Goal: Information Seeking & Learning: Learn about a topic

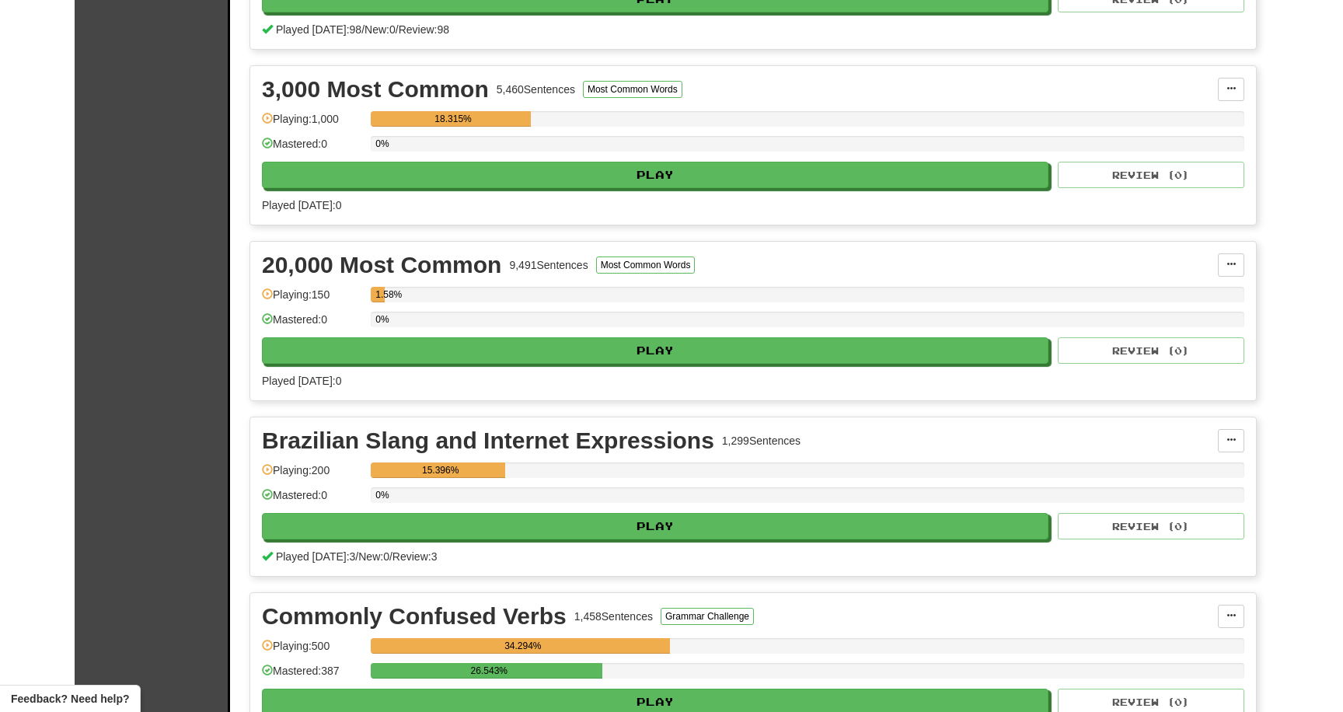
scroll to position [649, 0]
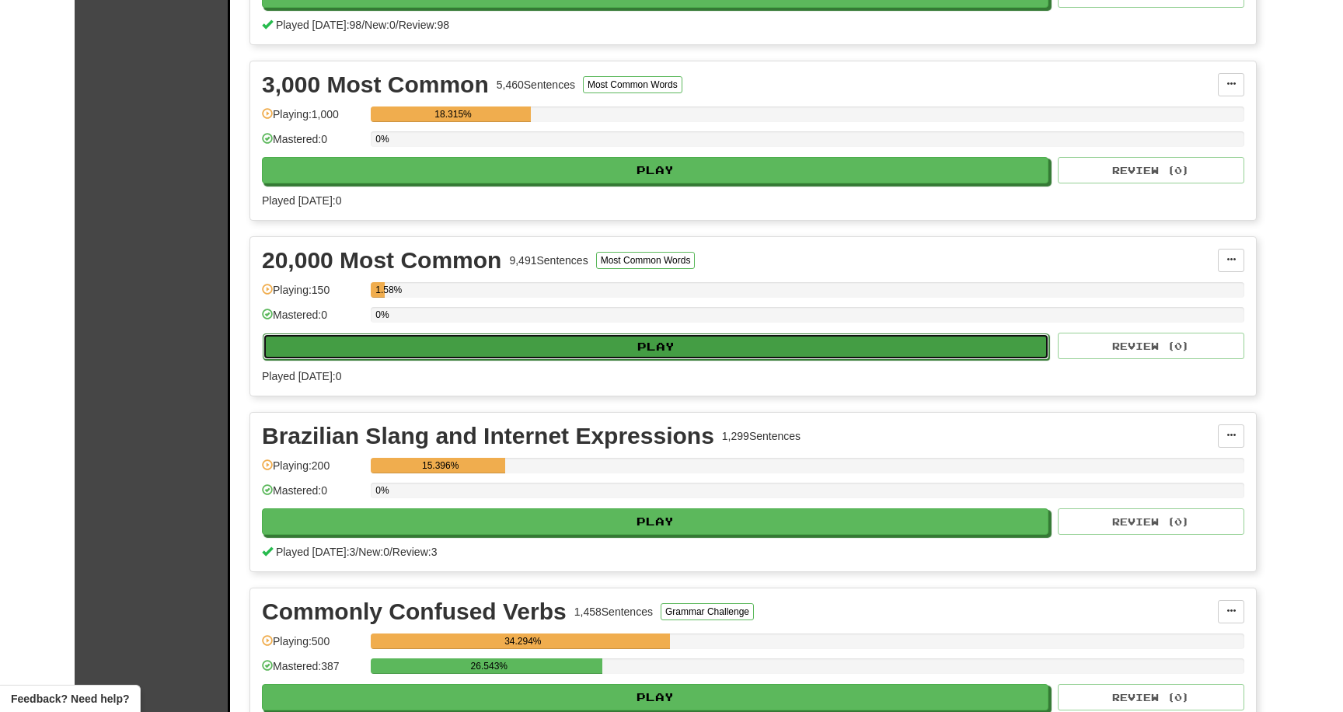
click at [525, 344] on button "Play" at bounding box center [656, 346] width 787 height 26
select select "********"
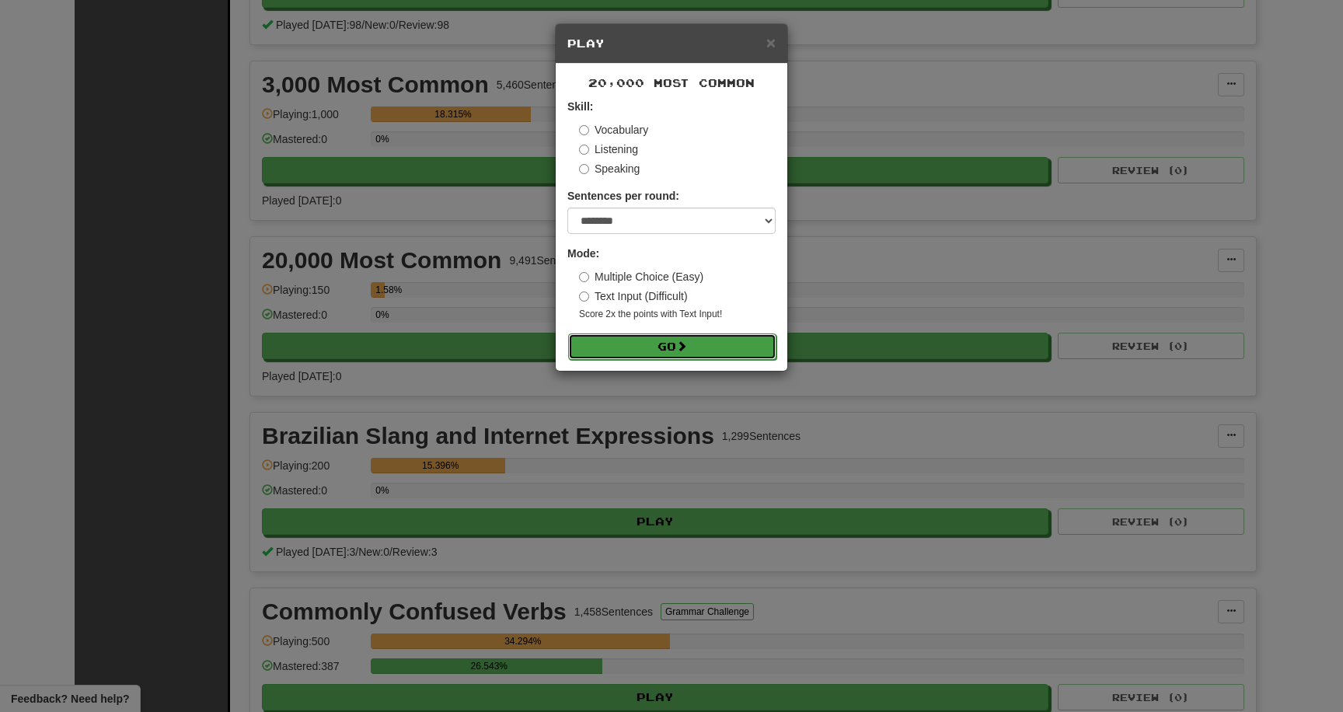
click at [633, 347] on button "Go" at bounding box center [672, 346] width 208 height 26
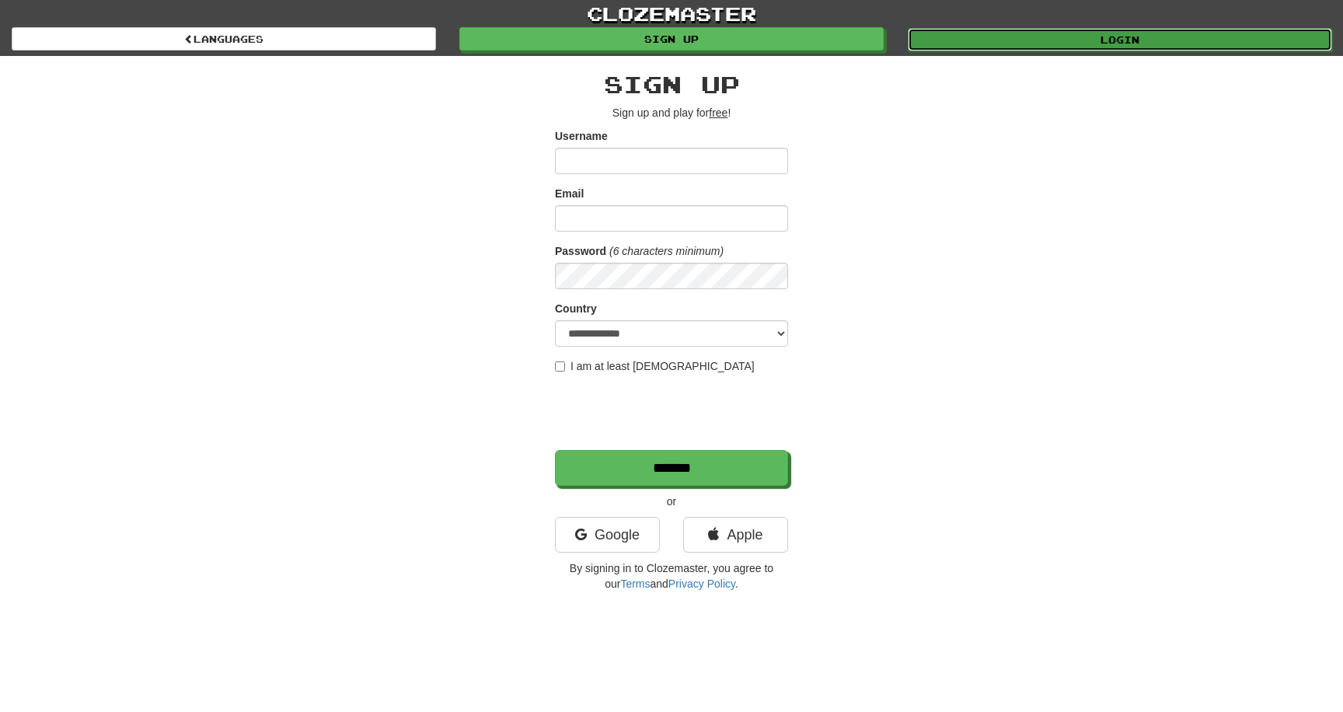
click at [958, 49] on link "Login" at bounding box center [1120, 39] width 424 height 23
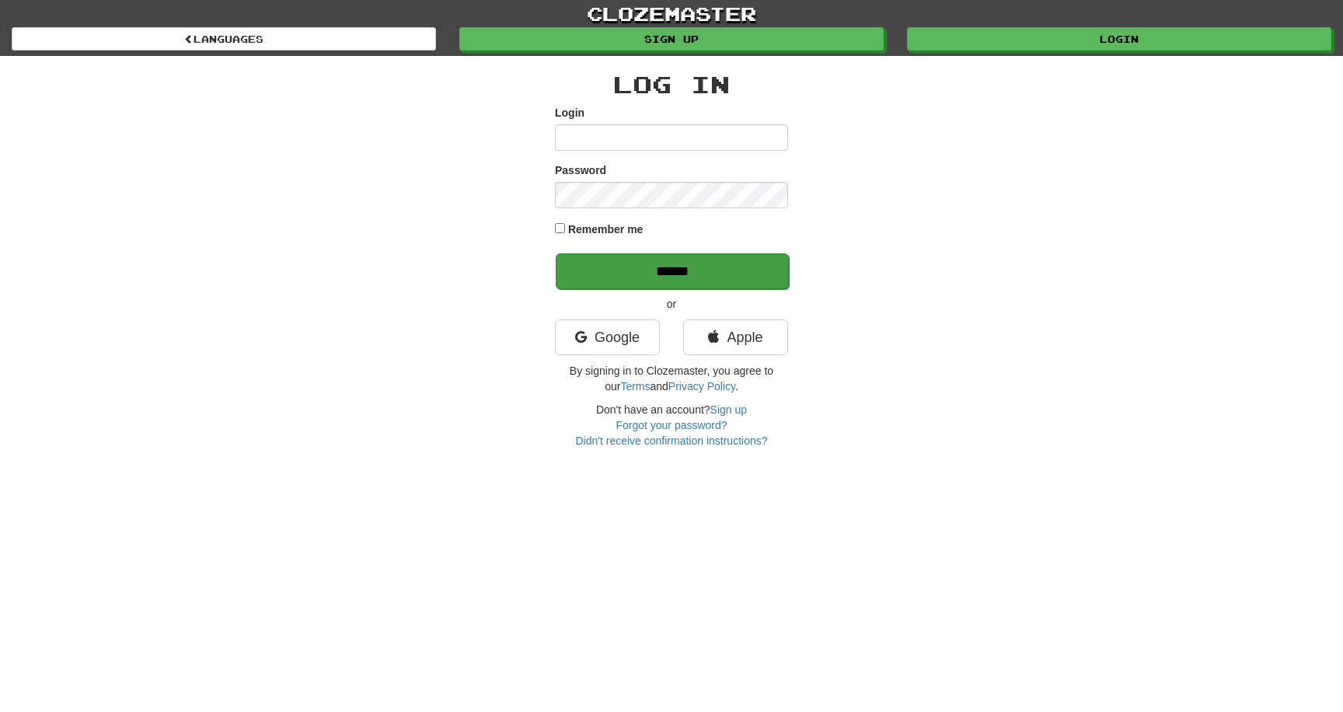
type input "**********"
click at [646, 256] on input "******" at bounding box center [672, 271] width 233 height 36
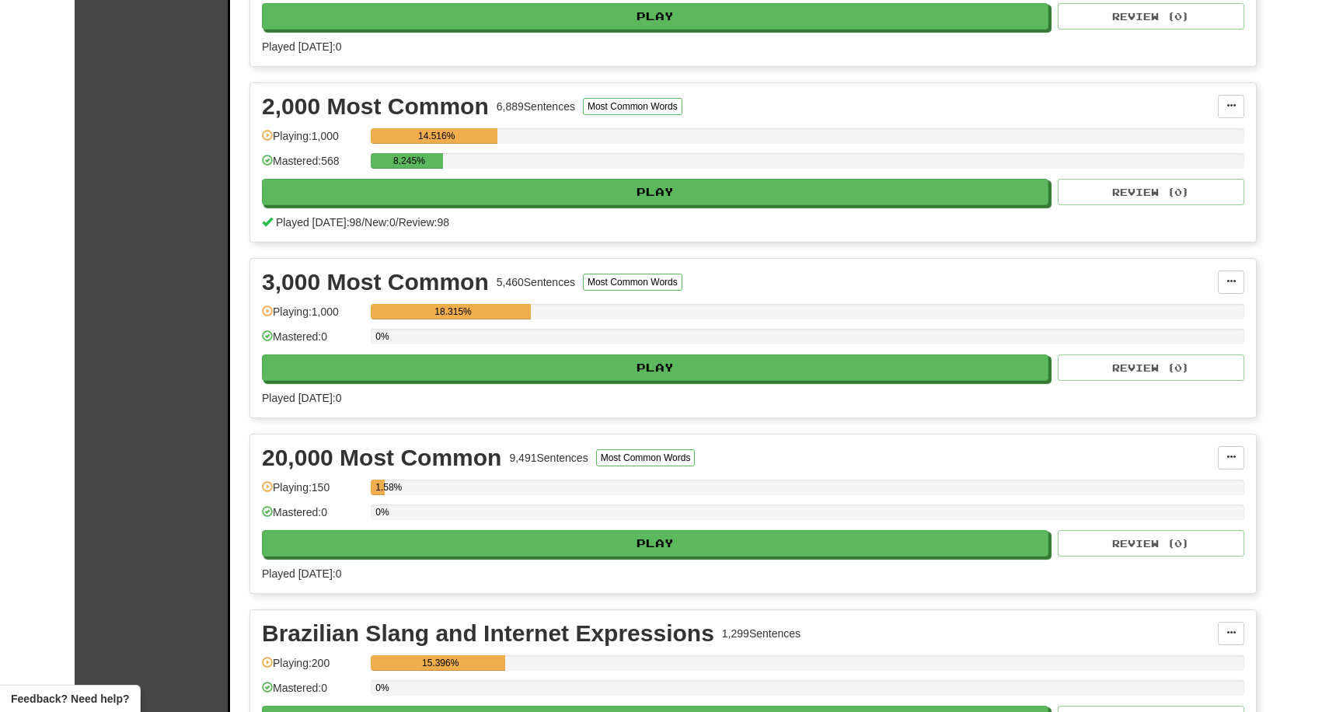
scroll to position [476, 0]
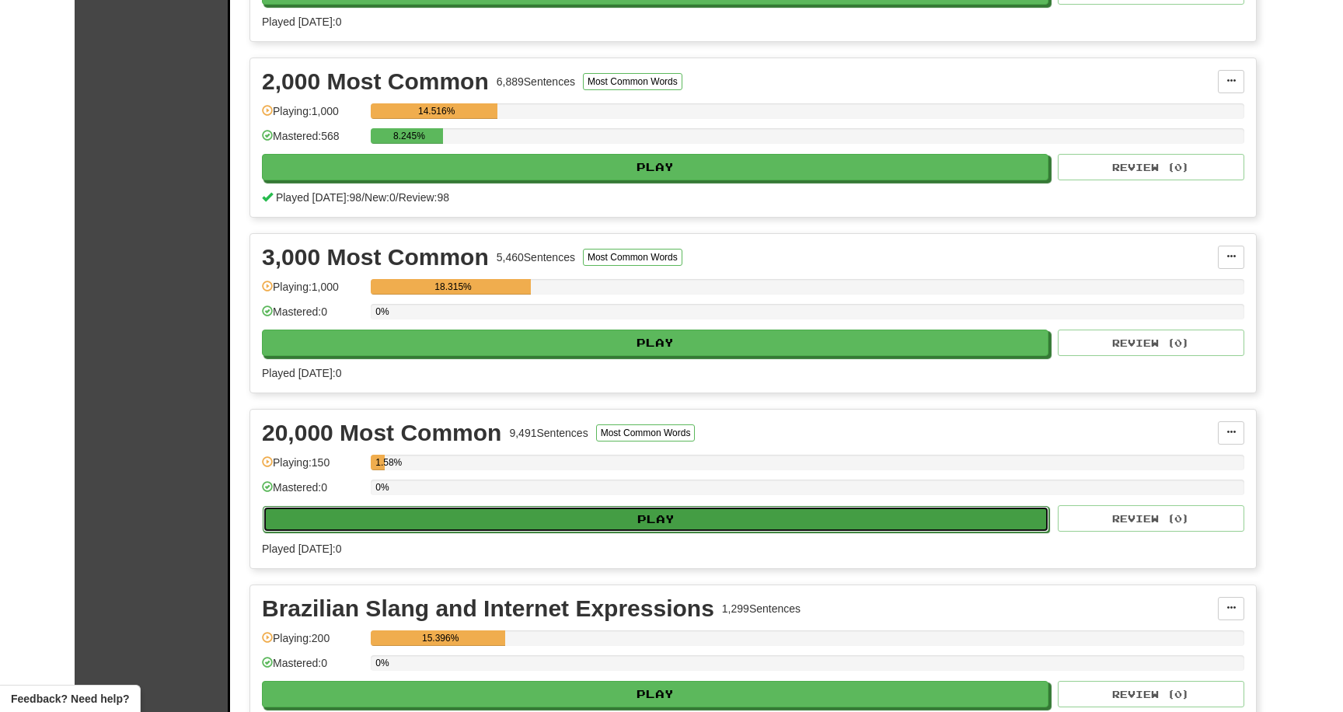
click at [473, 527] on button "Play" at bounding box center [656, 519] width 787 height 26
select select "********"
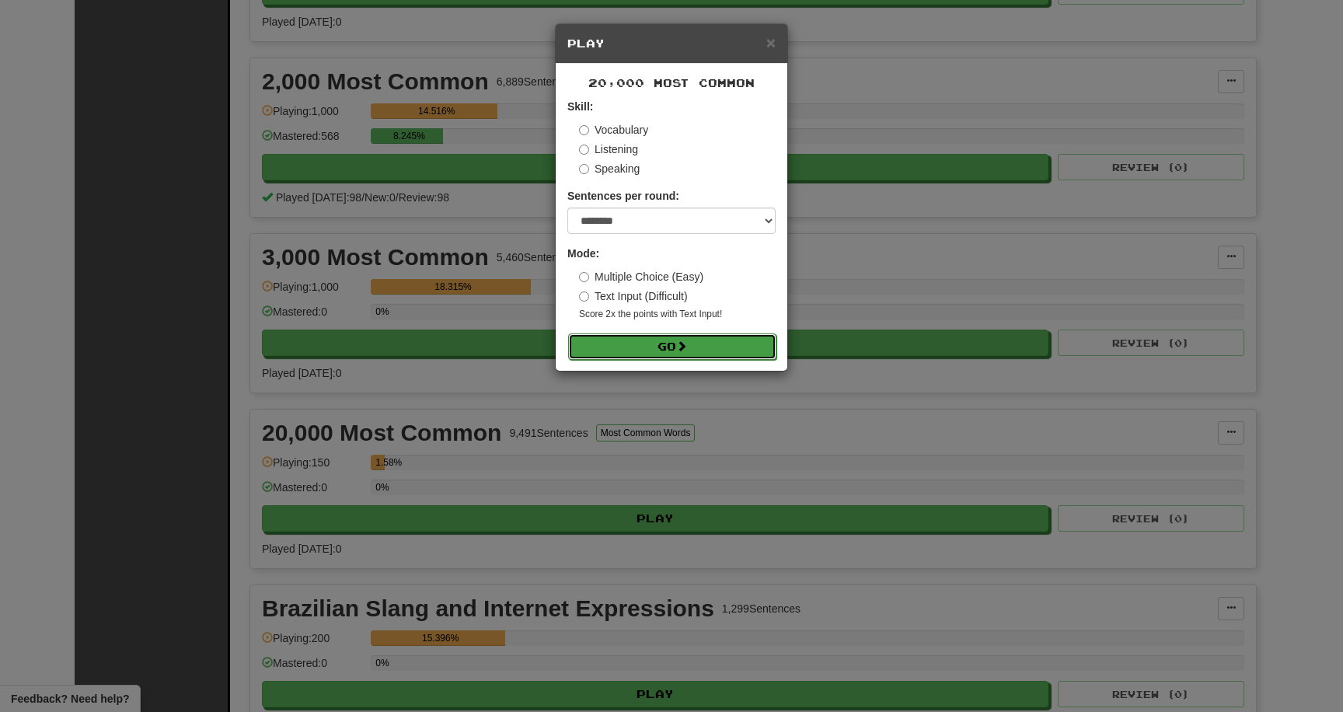
click at [603, 344] on button "Go" at bounding box center [672, 346] width 208 height 26
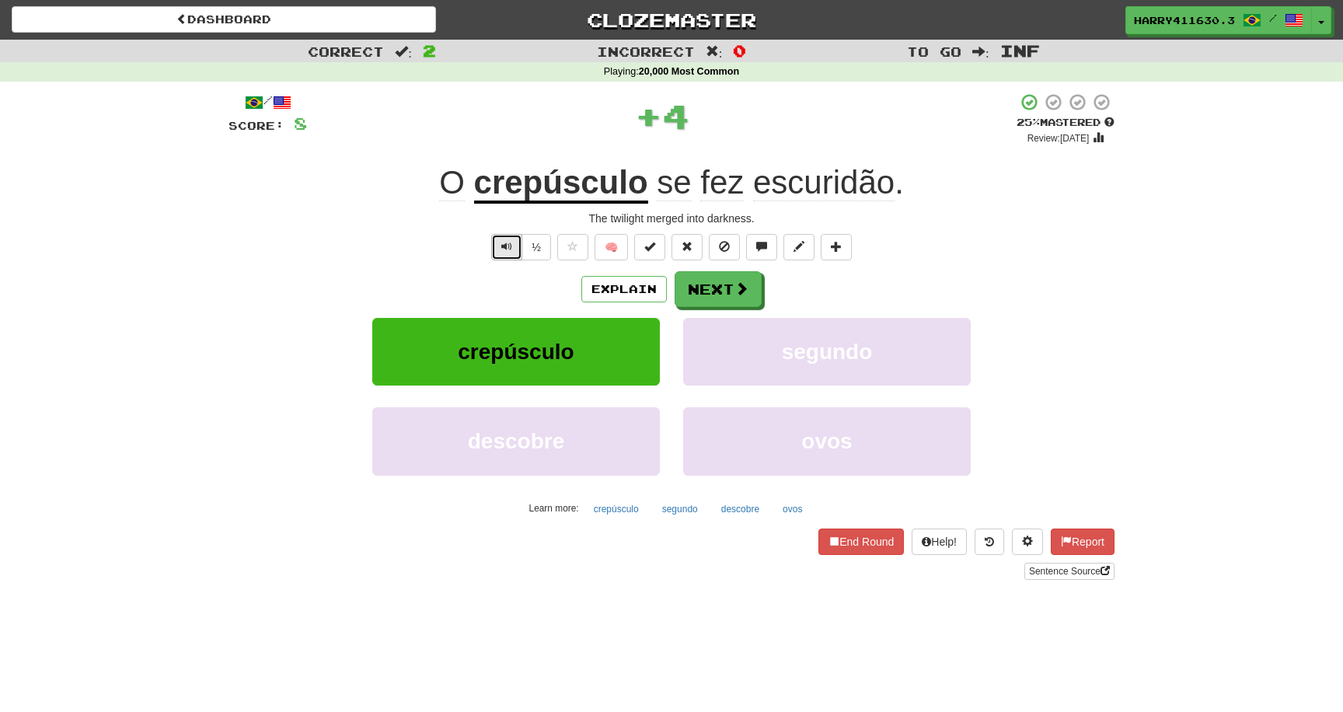
click at [509, 251] on span "Text-to-speech controls" at bounding box center [506, 246] width 11 height 11
click at [515, 189] on u "crepúsculo" at bounding box center [561, 184] width 174 height 40
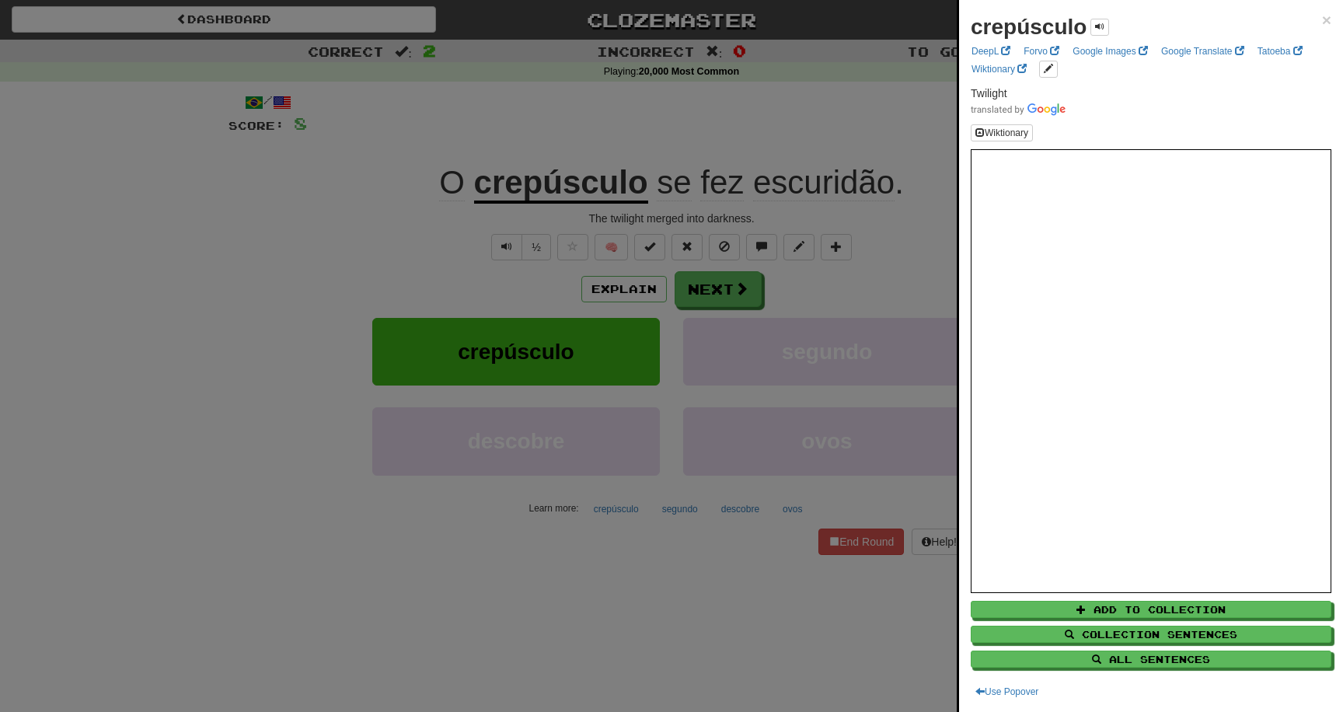
click at [450, 445] on div at bounding box center [671, 356] width 1343 height 712
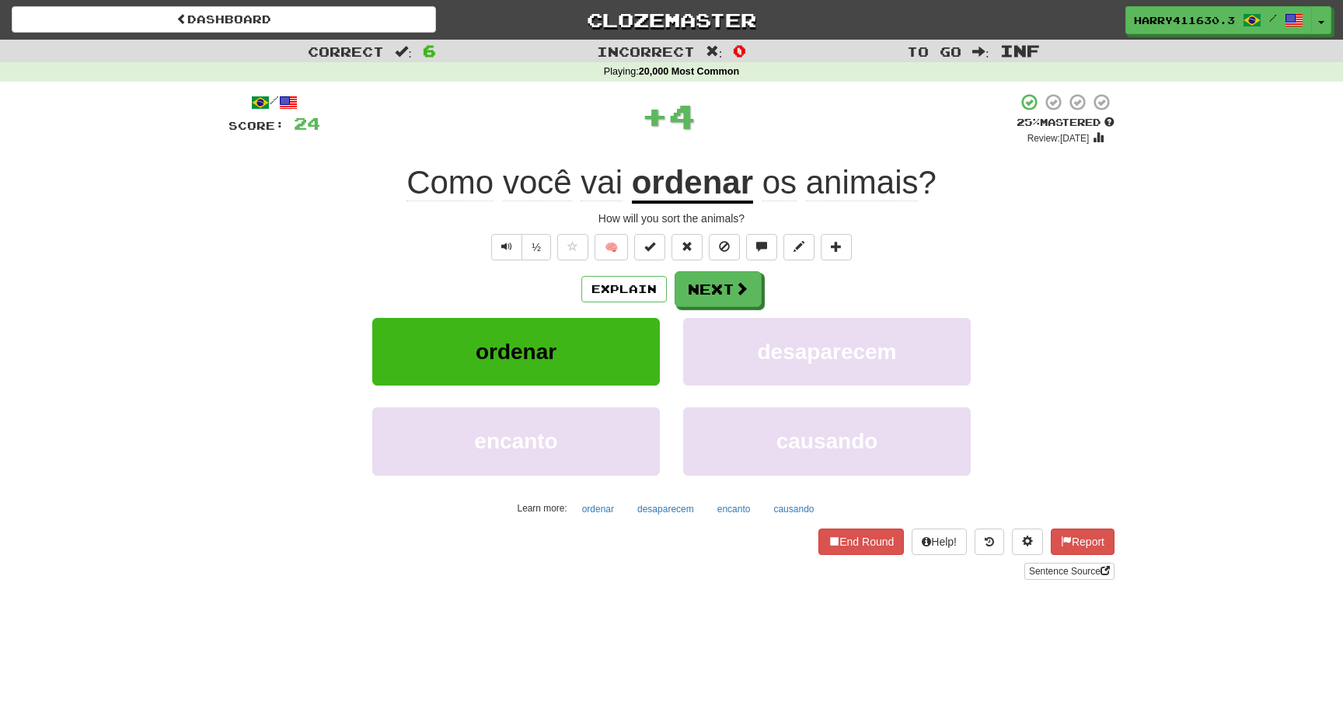
click at [699, 168] on u "ordenar" at bounding box center [692, 184] width 121 height 40
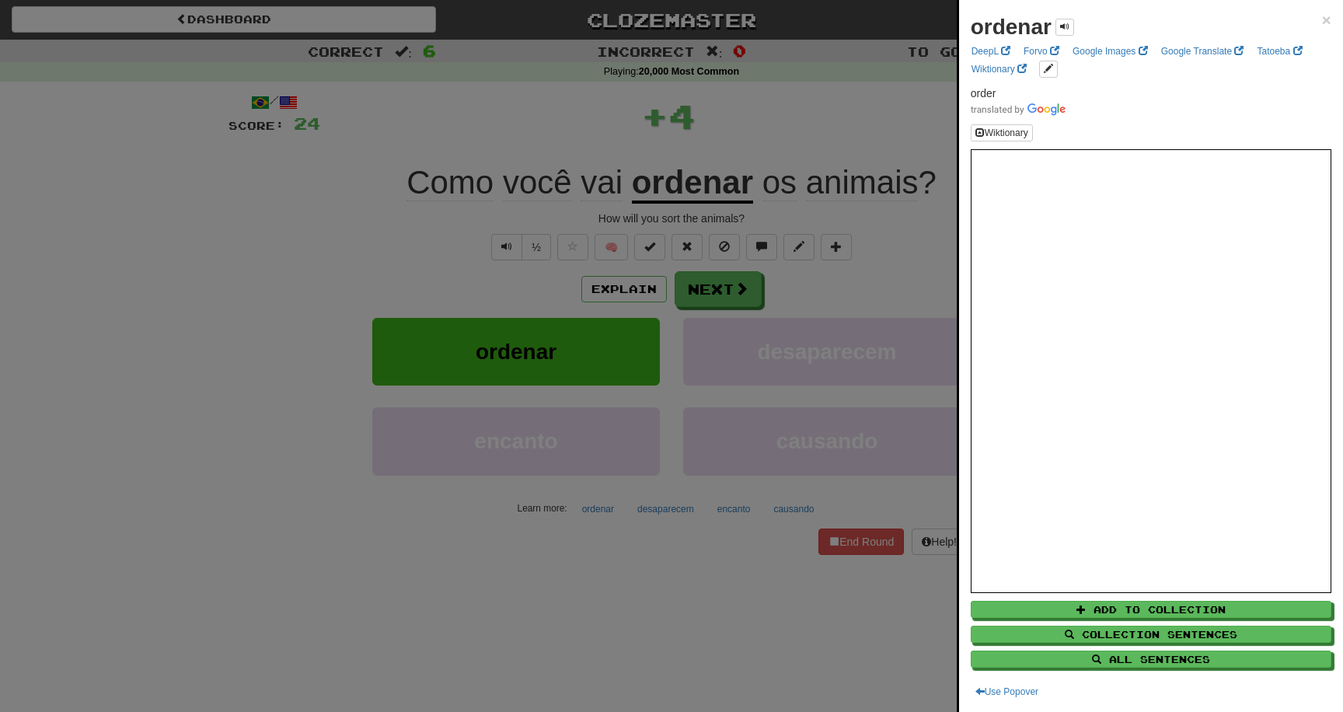
click at [449, 665] on div at bounding box center [671, 356] width 1343 height 712
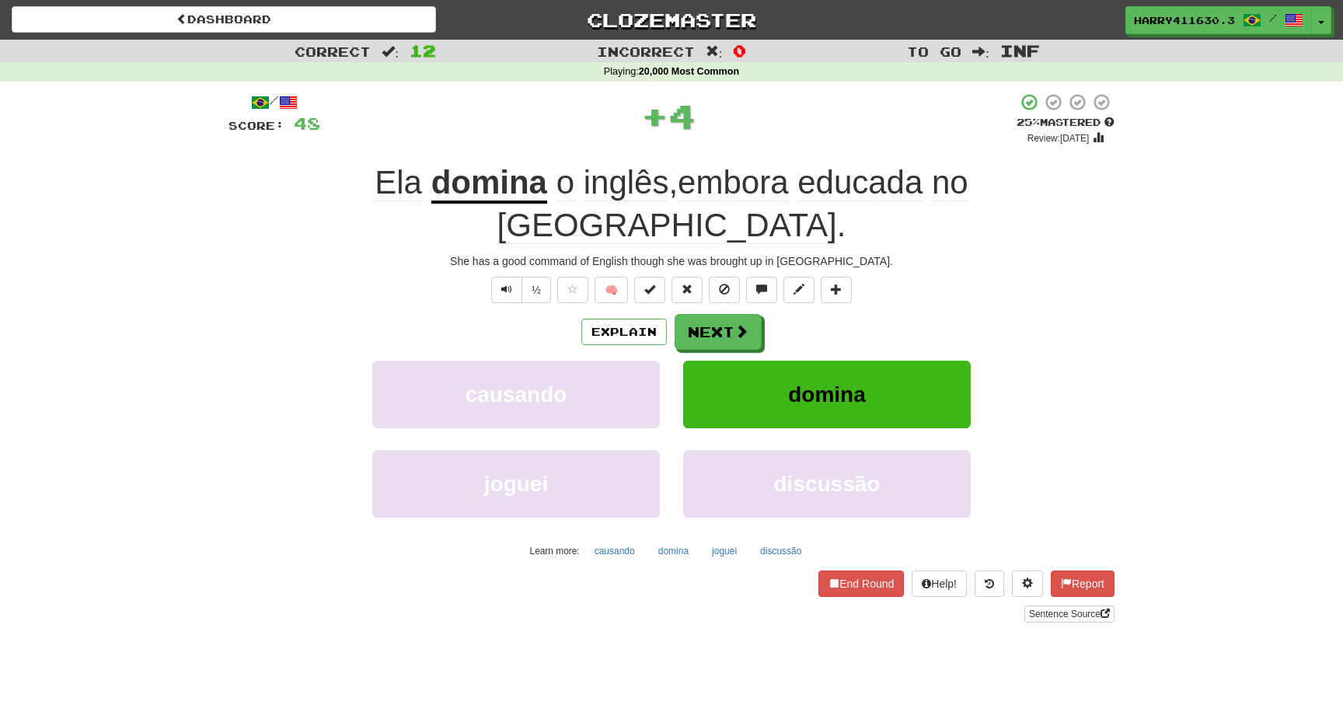
click at [431, 182] on u "domina" at bounding box center [489, 184] width 116 height 40
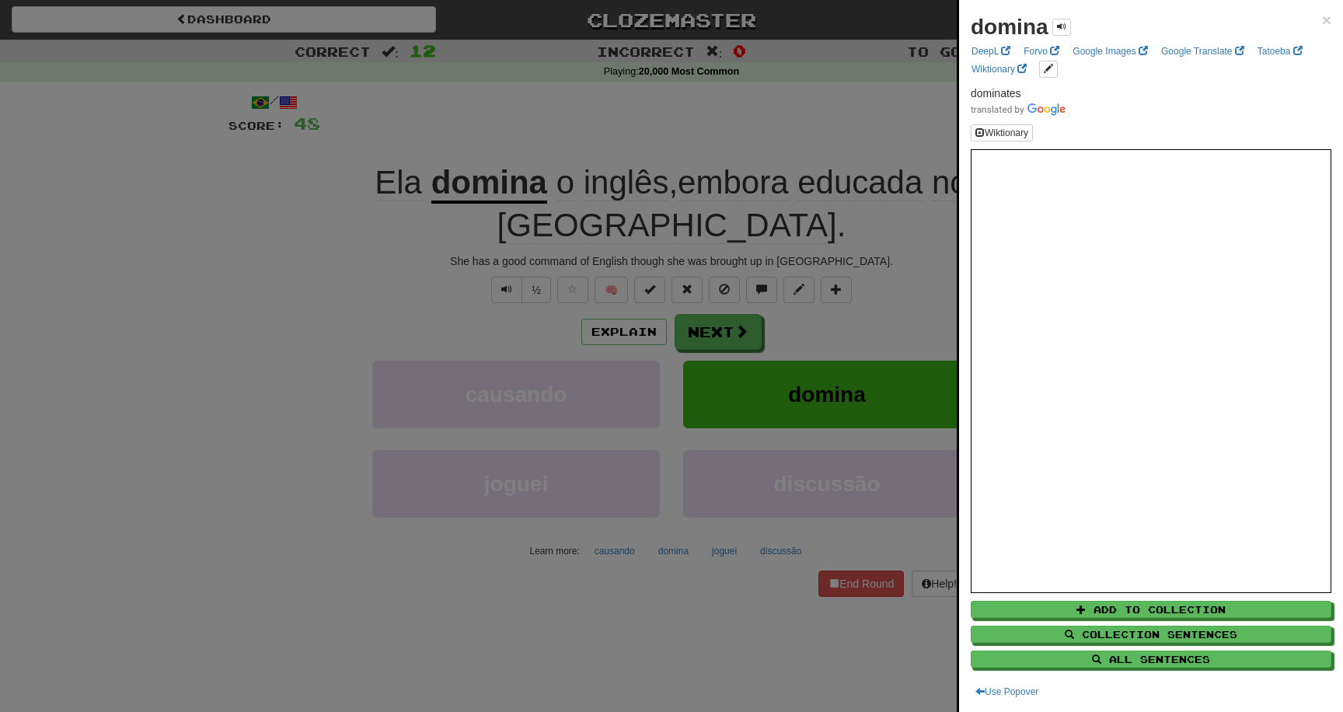
click at [337, 446] on div at bounding box center [671, 356] width 1343 height 712
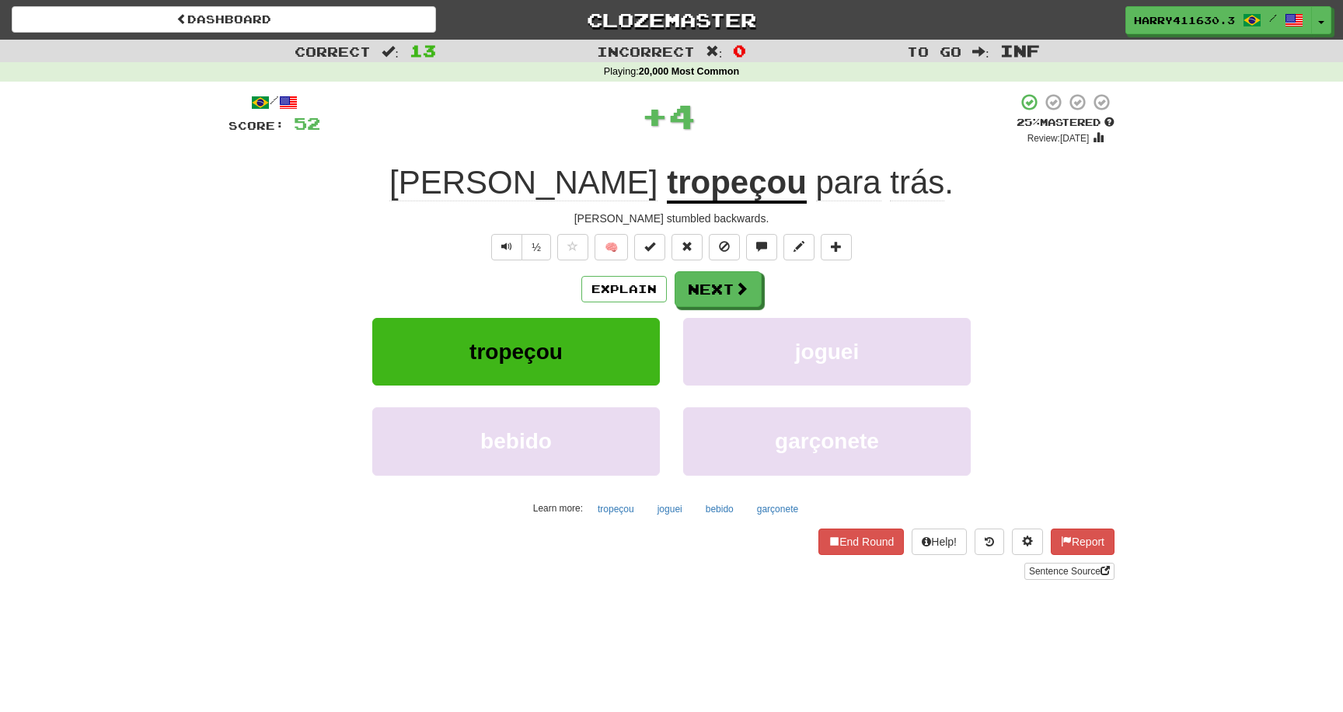
click at [667, 183] on u "tropeçou" at bounding box center [737, 184] width 140 height 40
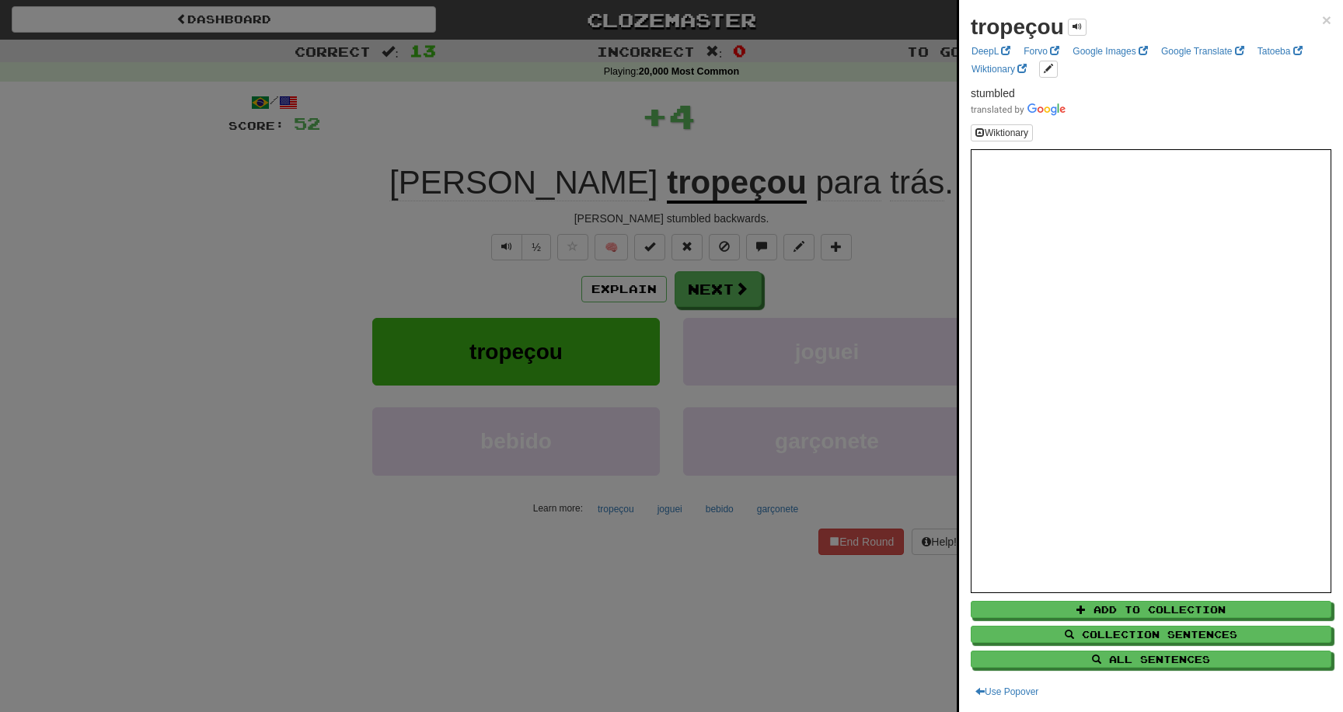
click at [229, 490] on div at bounding box center [671, 356] width 1343 height 712
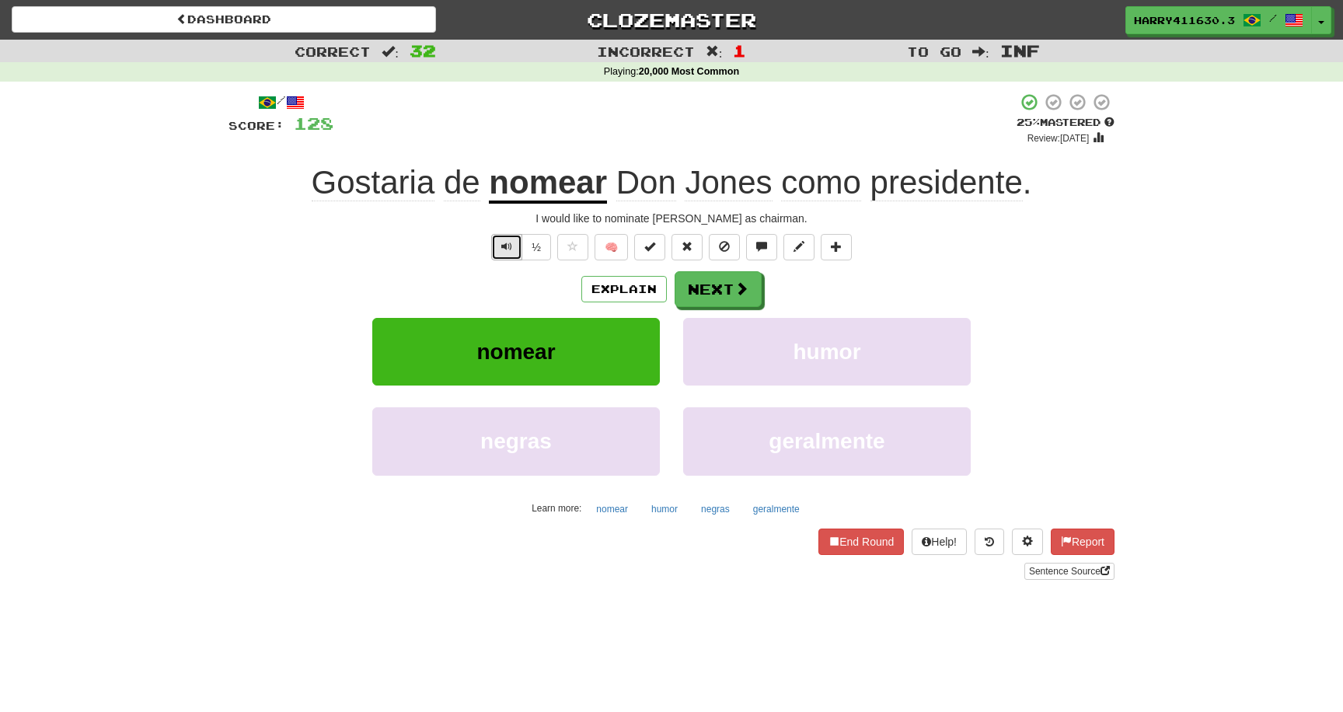
click at [508, 243] on span "Text-to-speech controls" at bounding box center [506, 246] width 11 height 11
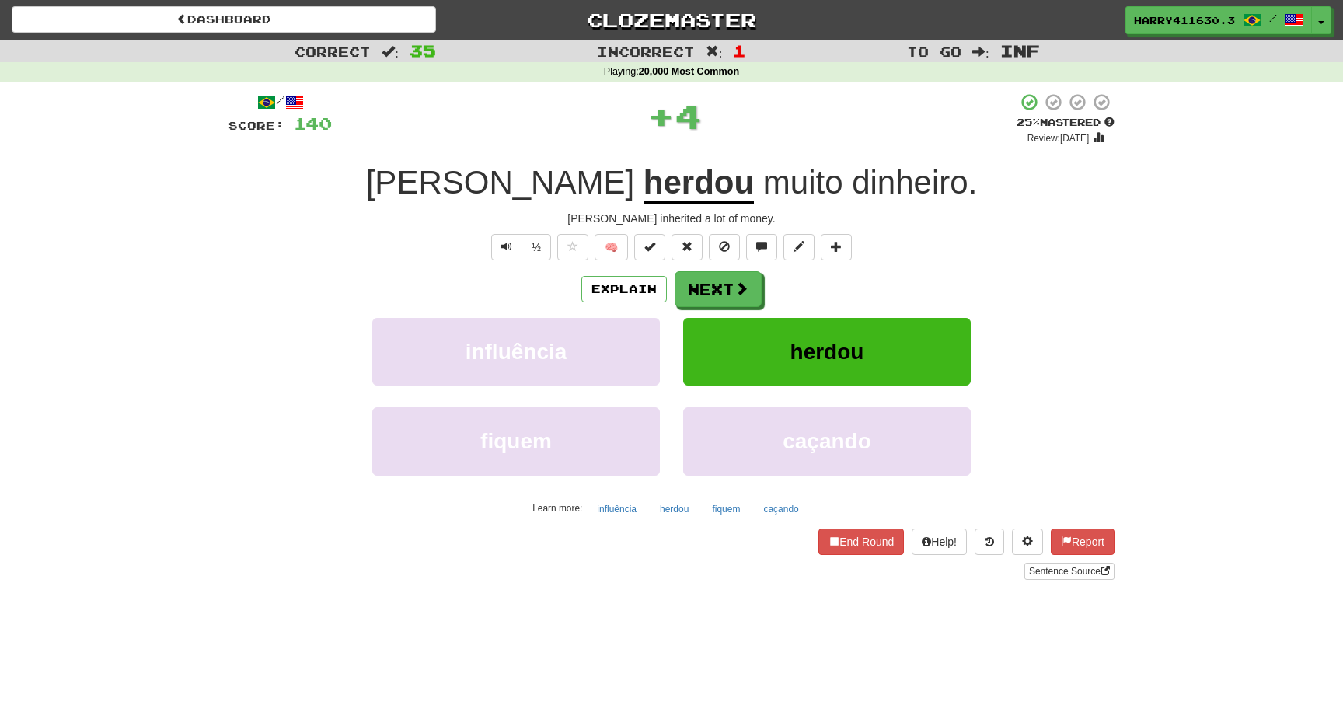
click at [644, 194] on u "herdou" at bounding box center [699, 184] width 110 height 40
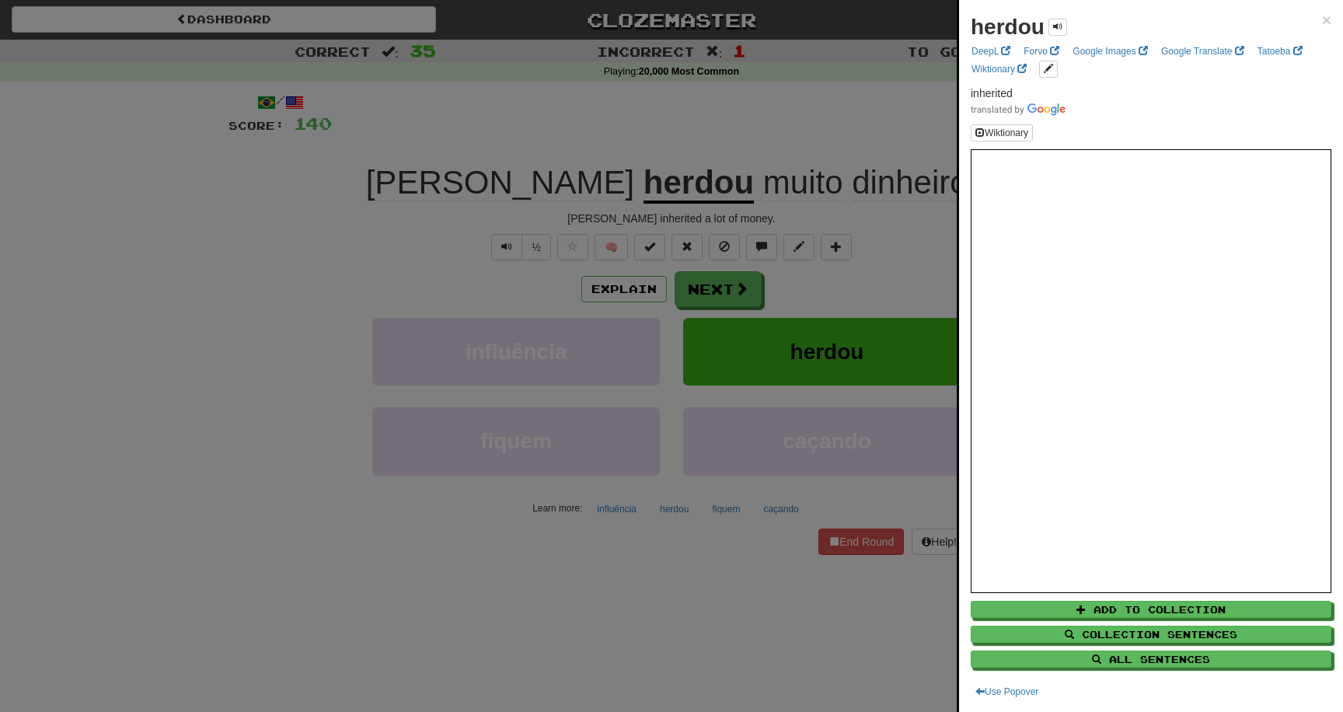
click at [363, 576] on div at bounding box center [671, 356] width 1343 height 712
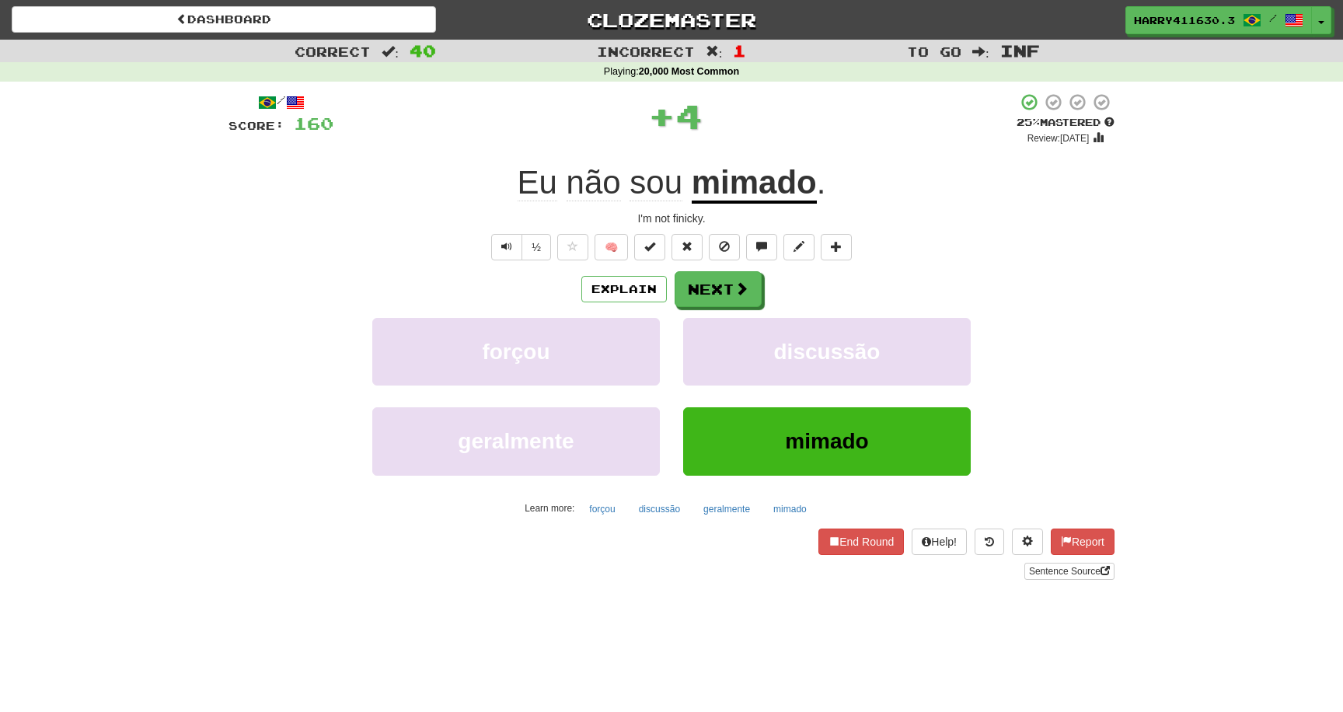
click at [794, 182] on u "mimado" at bounding box center [754, 184] width 125 height 40
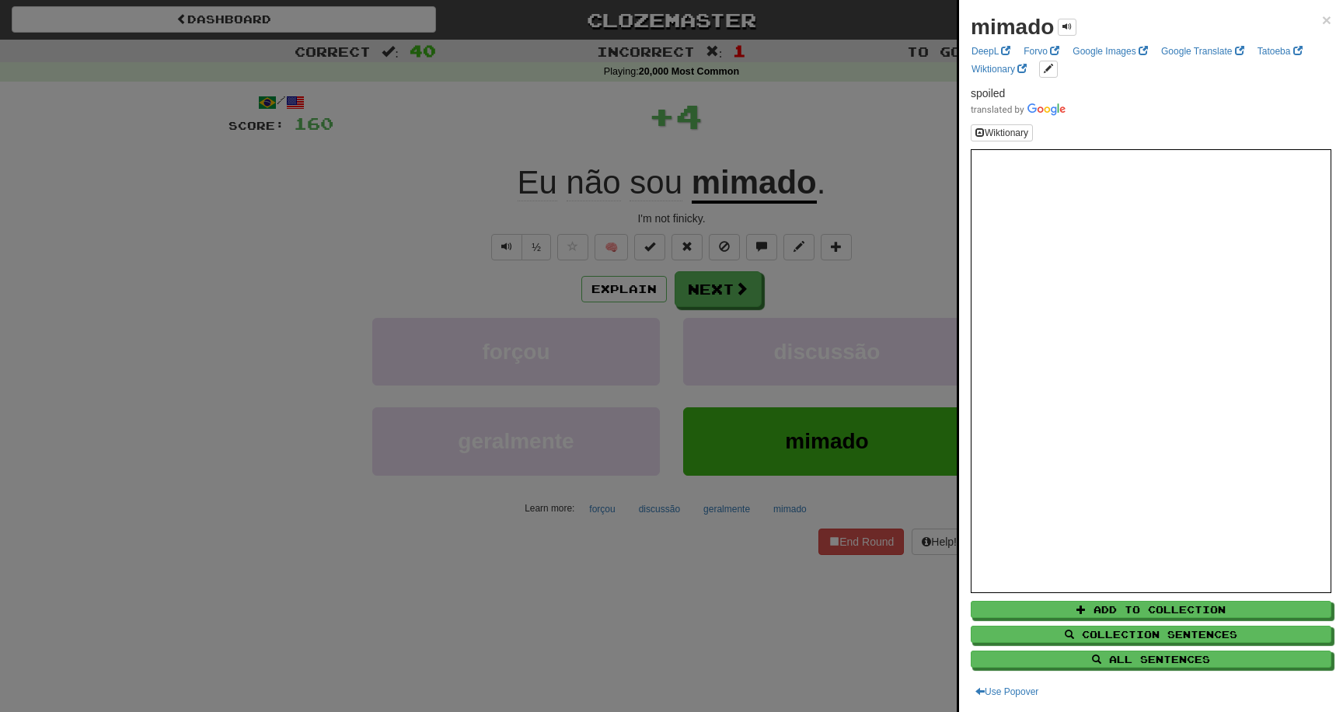
click at [558, 515] on div at bounding box center [671, 356] width 1343 height 712
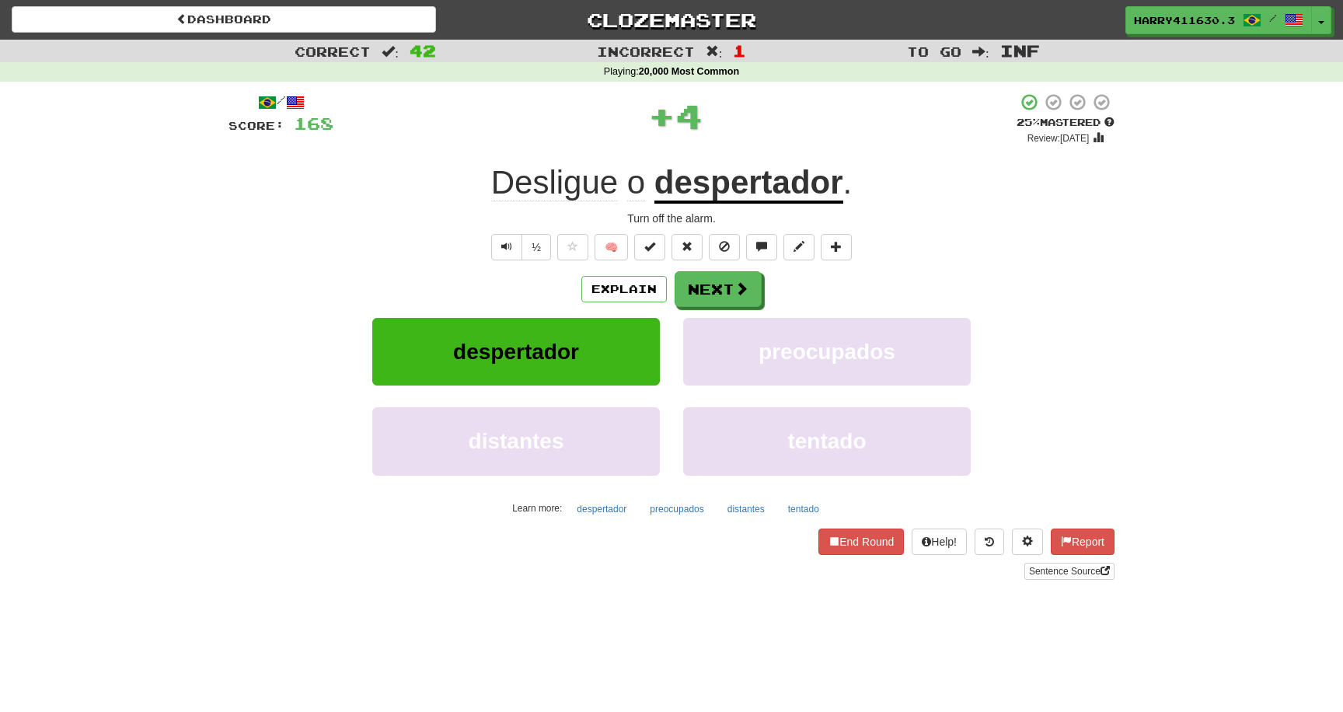
click at [769, 198] on u "despertador" at bounding box center [748, 184] width 189 height 40
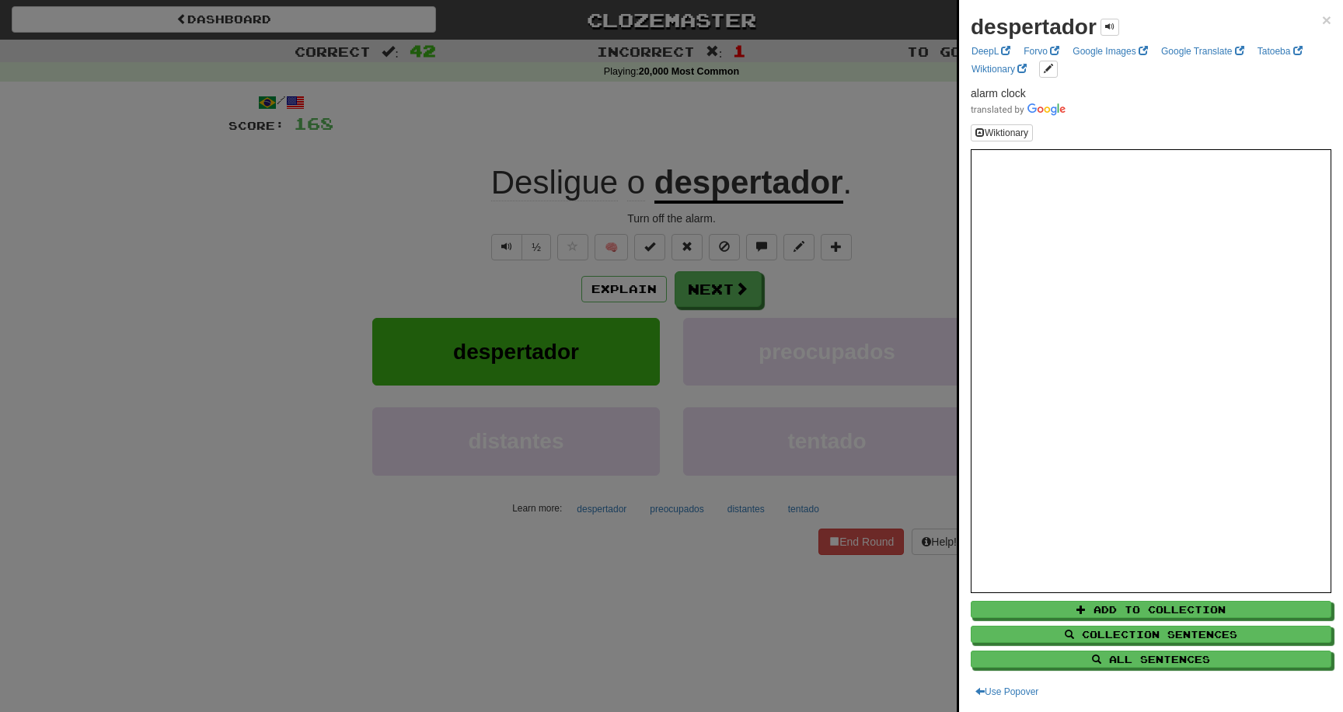
click at [616, 566] on div at bounding box center [671, 356] width 1343 height 712
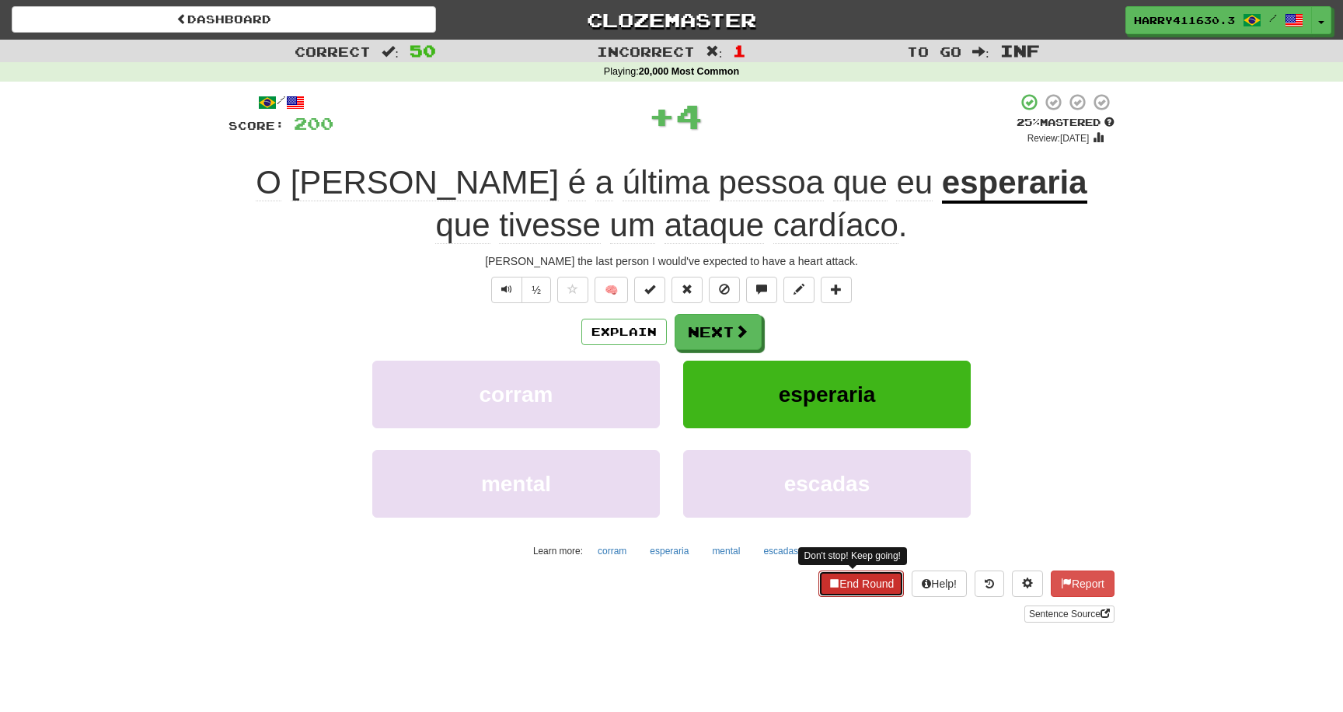
click at [844, 595] on button "End Round" at bounding box center [860, 583] width 85 height 26
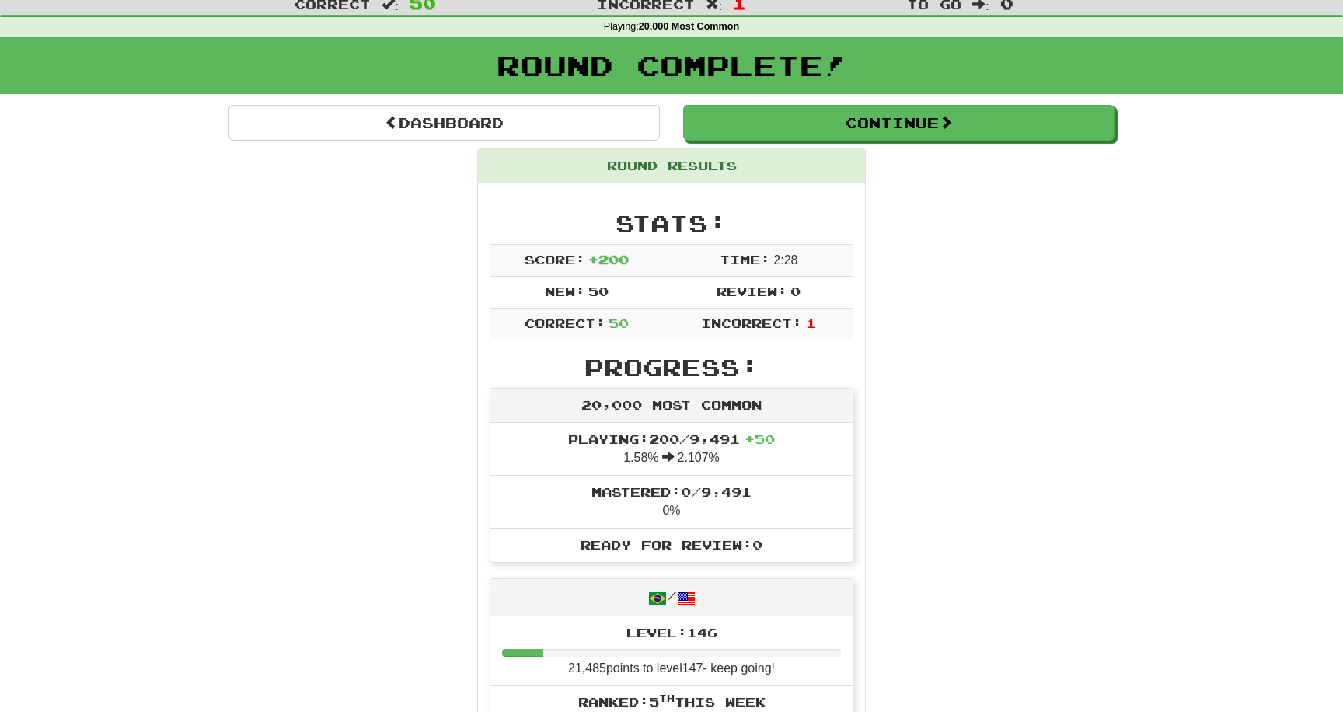
scroll to position [54, 0]
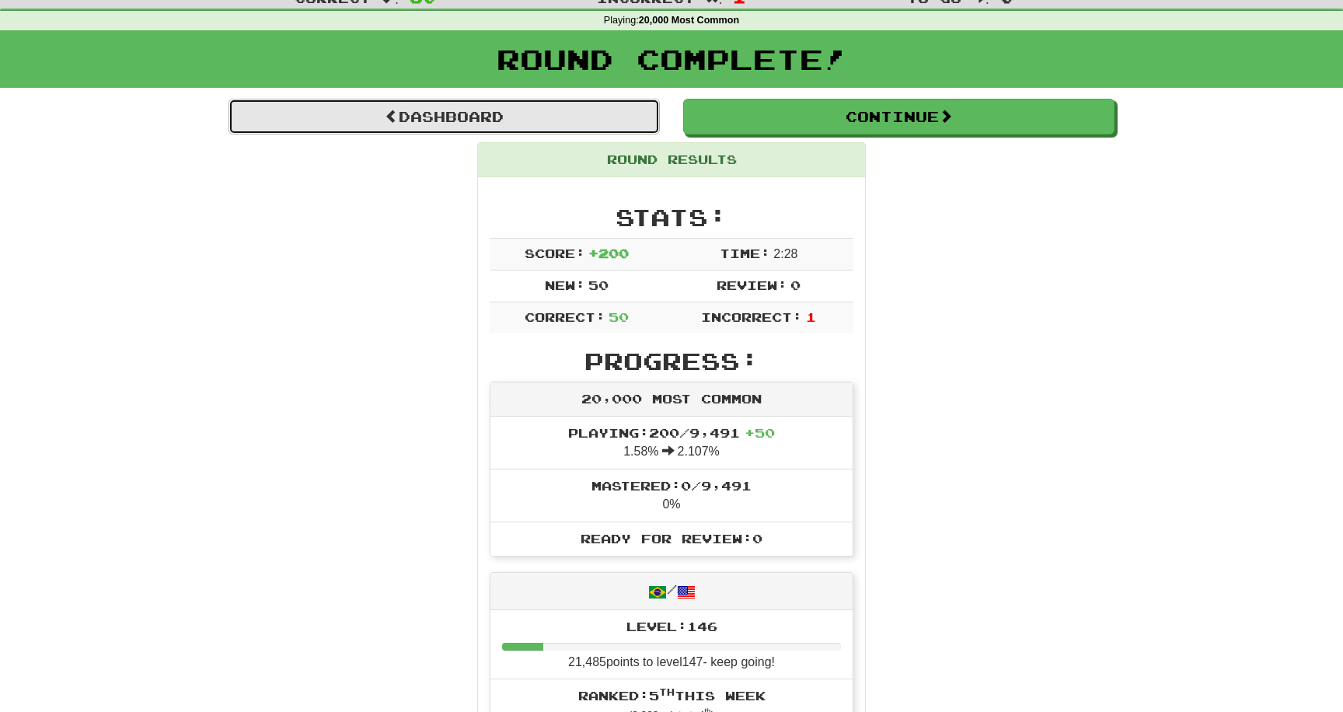
click at [525, 129] on link "Dashboard" at bounding box center [444, 117] width 431 height 36
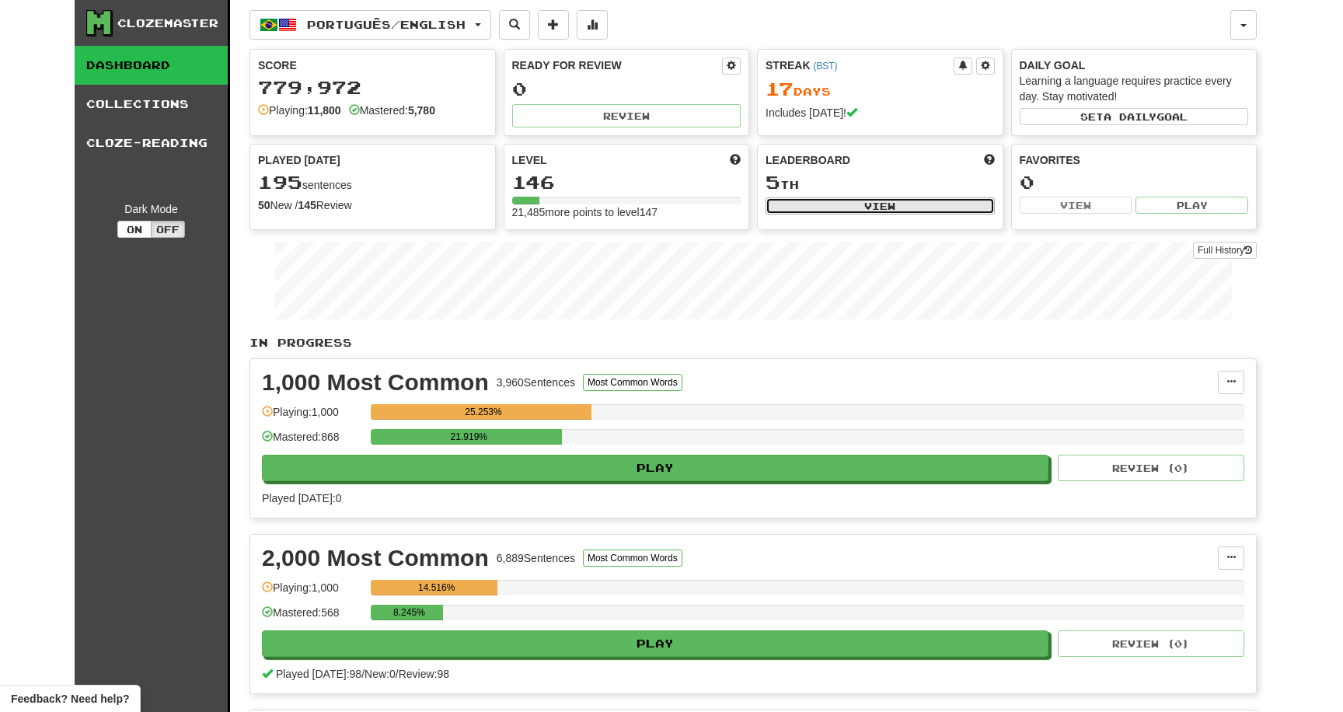
click at [777, 201] on button "View" at bounding box center [880, 205] width 229 height 17
select select "**********"
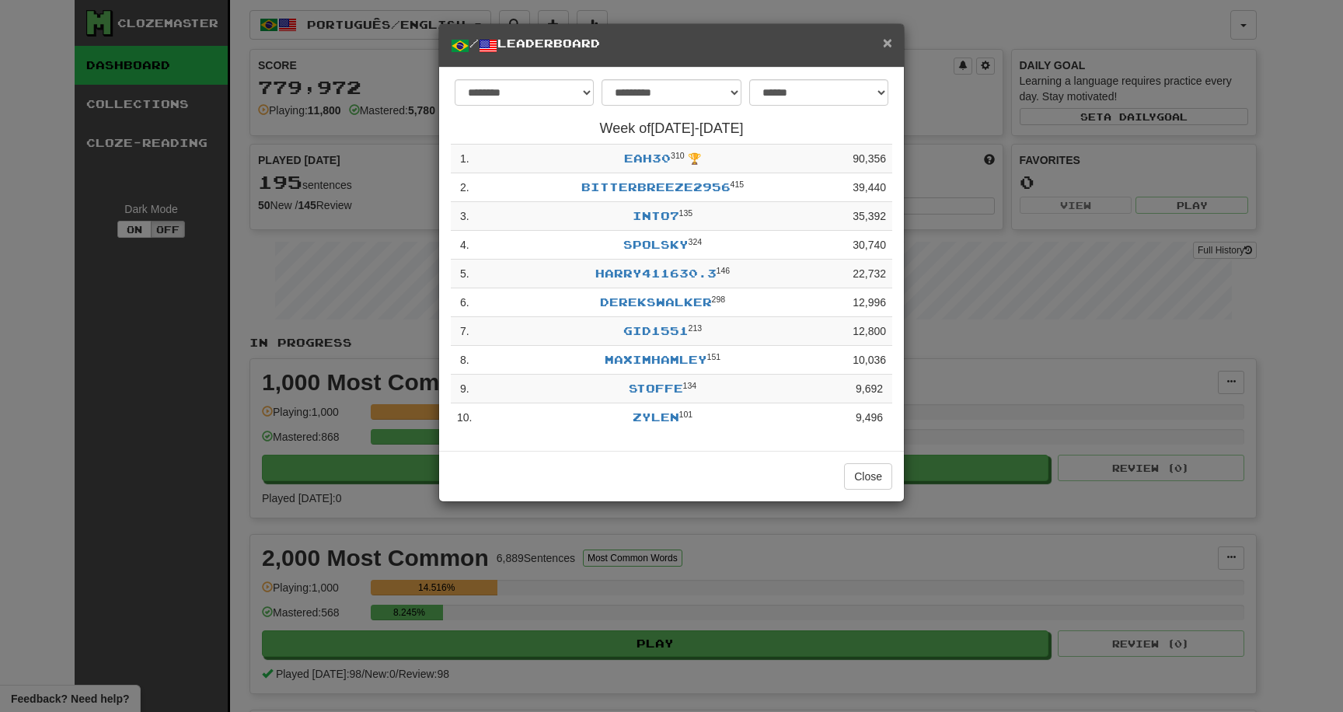
click at [885, 51] on span "×" at bounding box center [887, 42] width 9 height 18
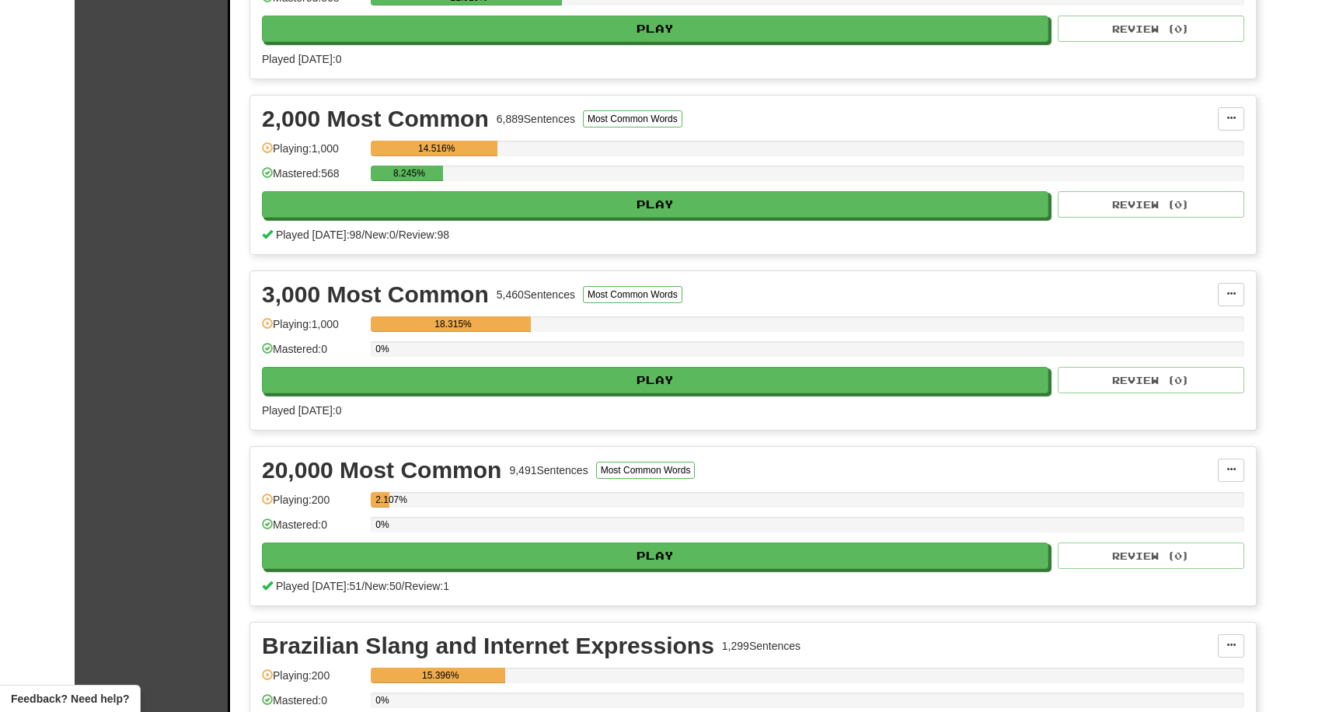
scroll to position [461, 0]
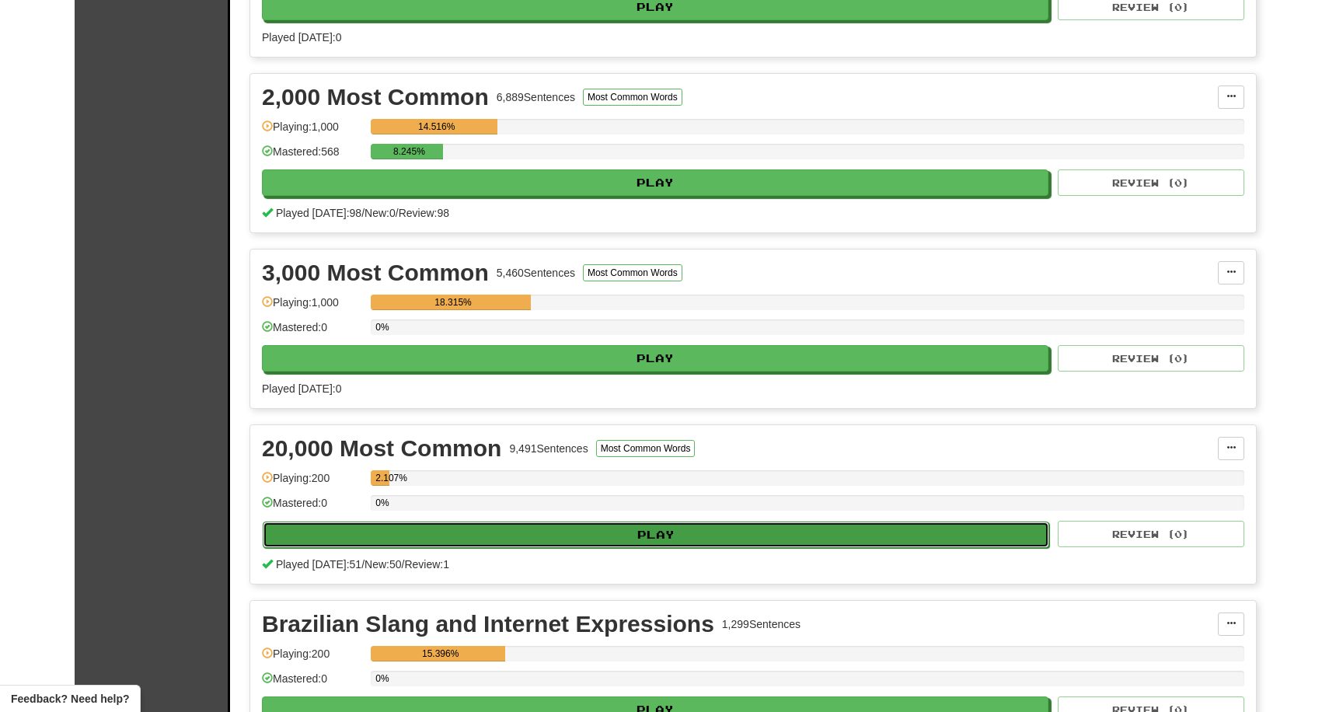
click at [463, 536] on button "Play" at bounding box center [656, 535] width 787 height 26
select select "********"
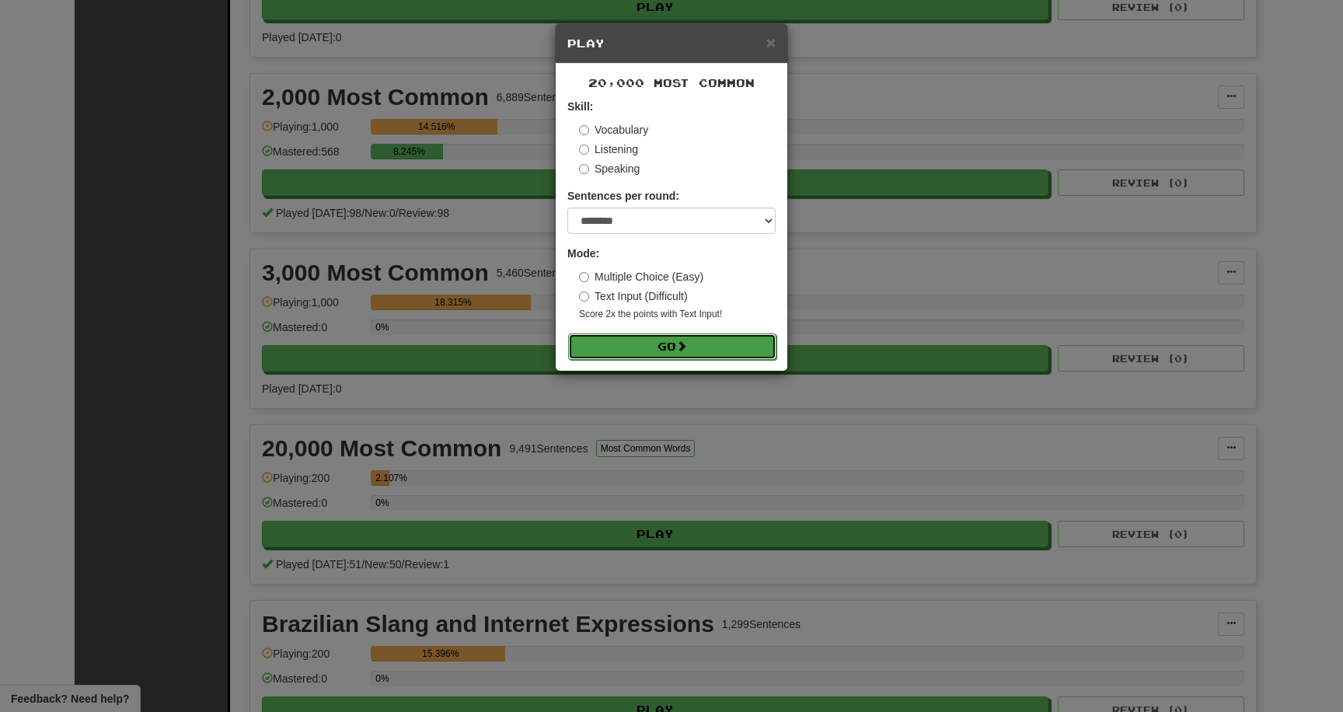
click at [610, 346] on button "Go" at bounding box center [672, 346] width 208 height 26
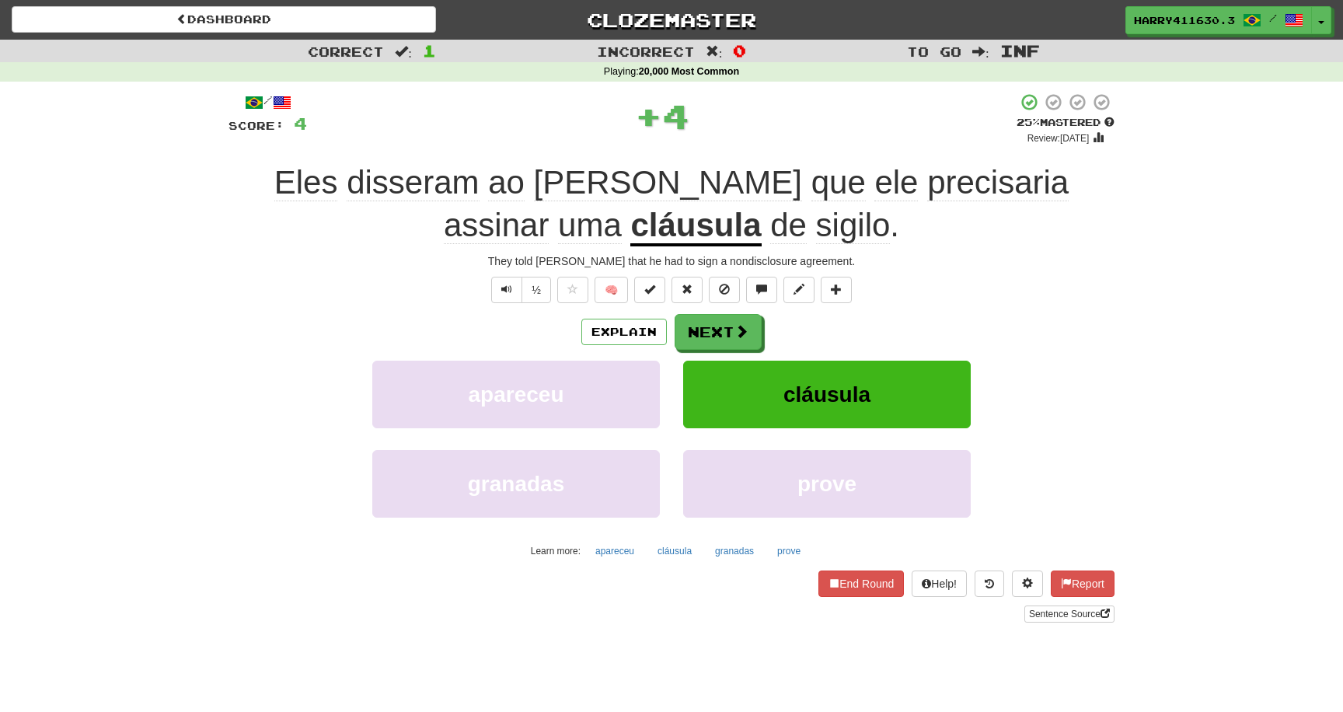
click at [816, 229] on span "sigilo" at bounding box center [853, 225] width 75 height 37
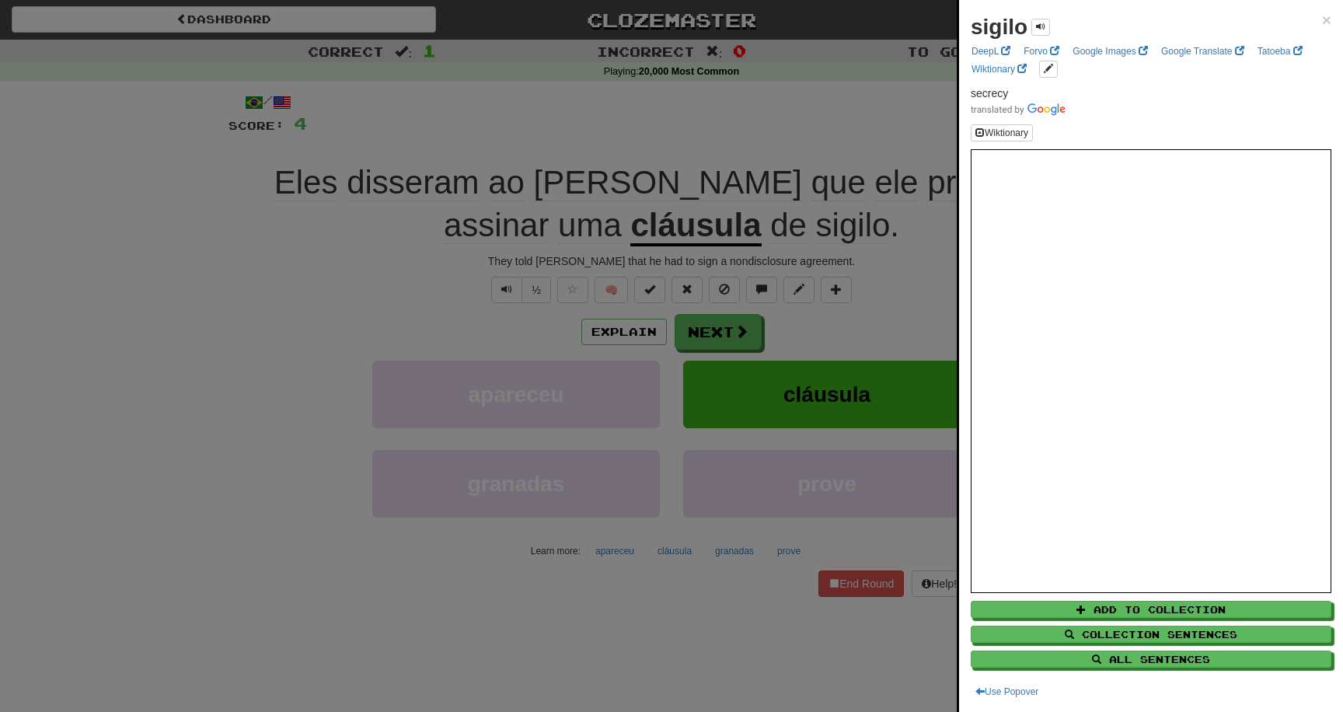
click at [527, 568] on div at bounding box center [671, 356] width 1343 height 712
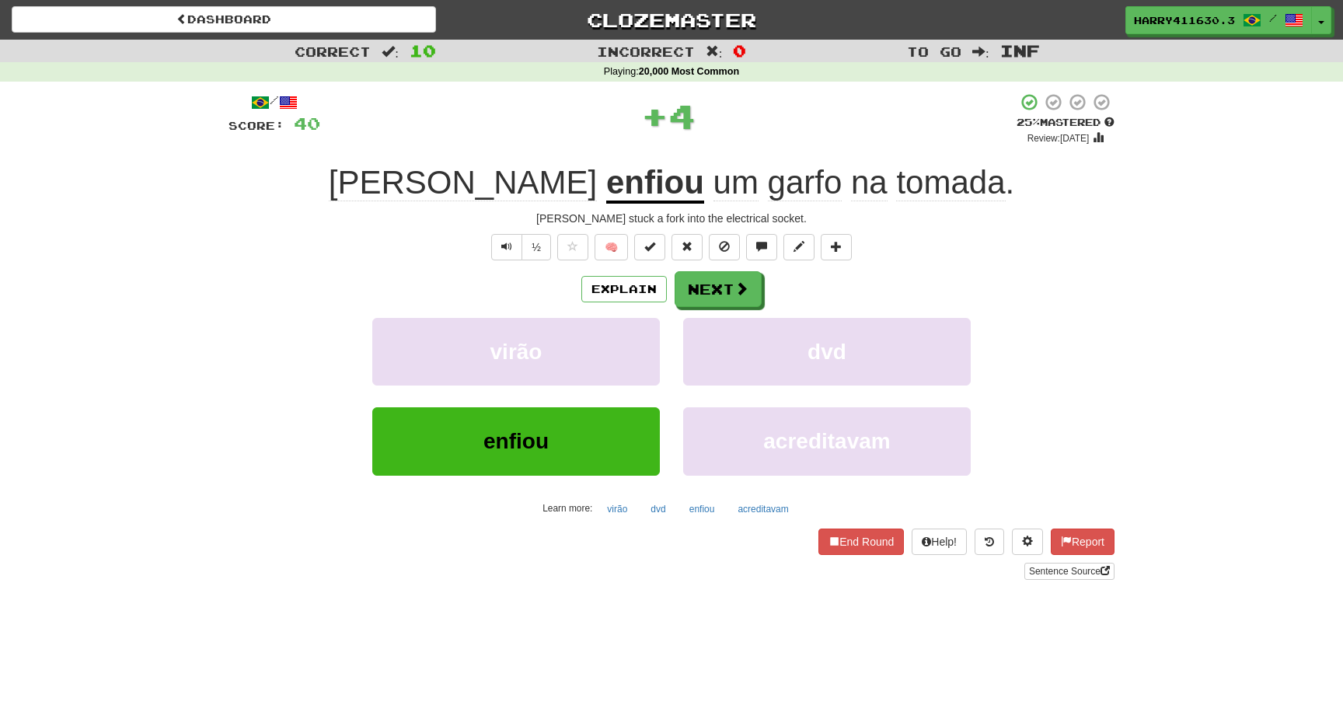
click at [606, 194] on u "enfiou" at bounding box center [655, 184] width 98 height 40
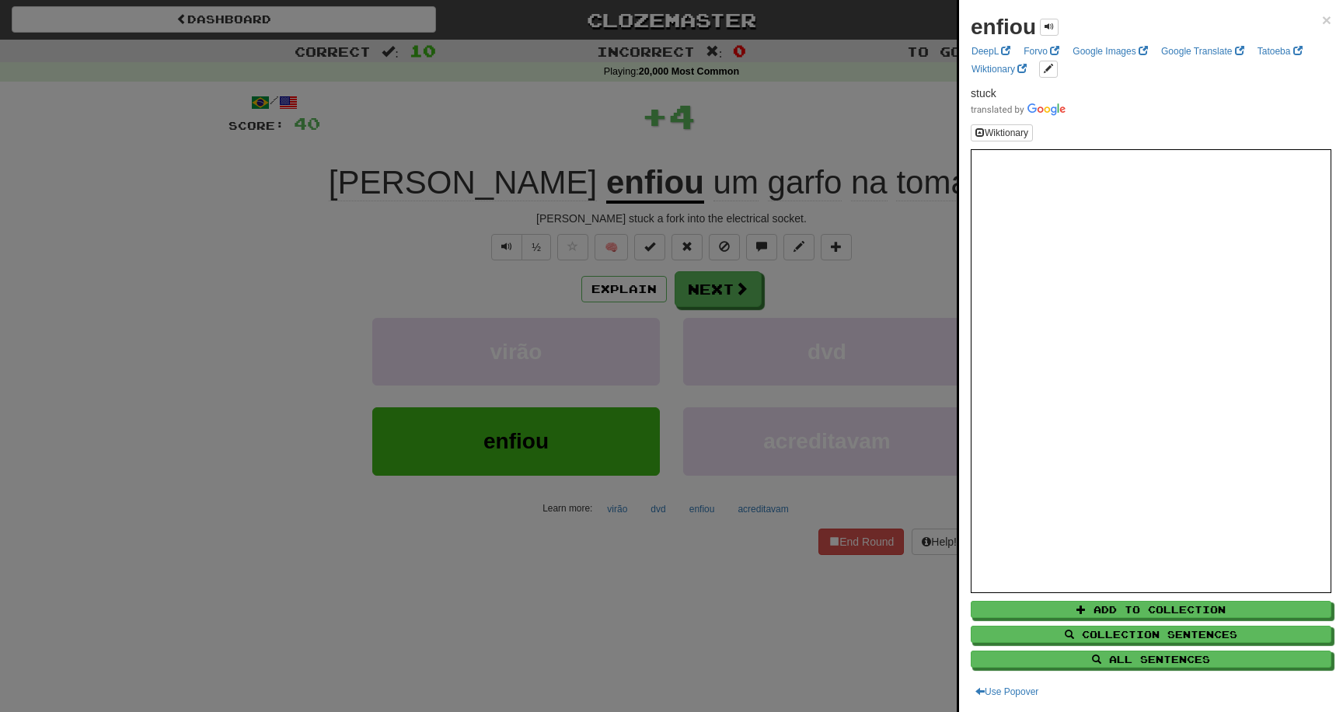
click at [359, 496] on div at bounding box center [671, 356] width 1343 height 712
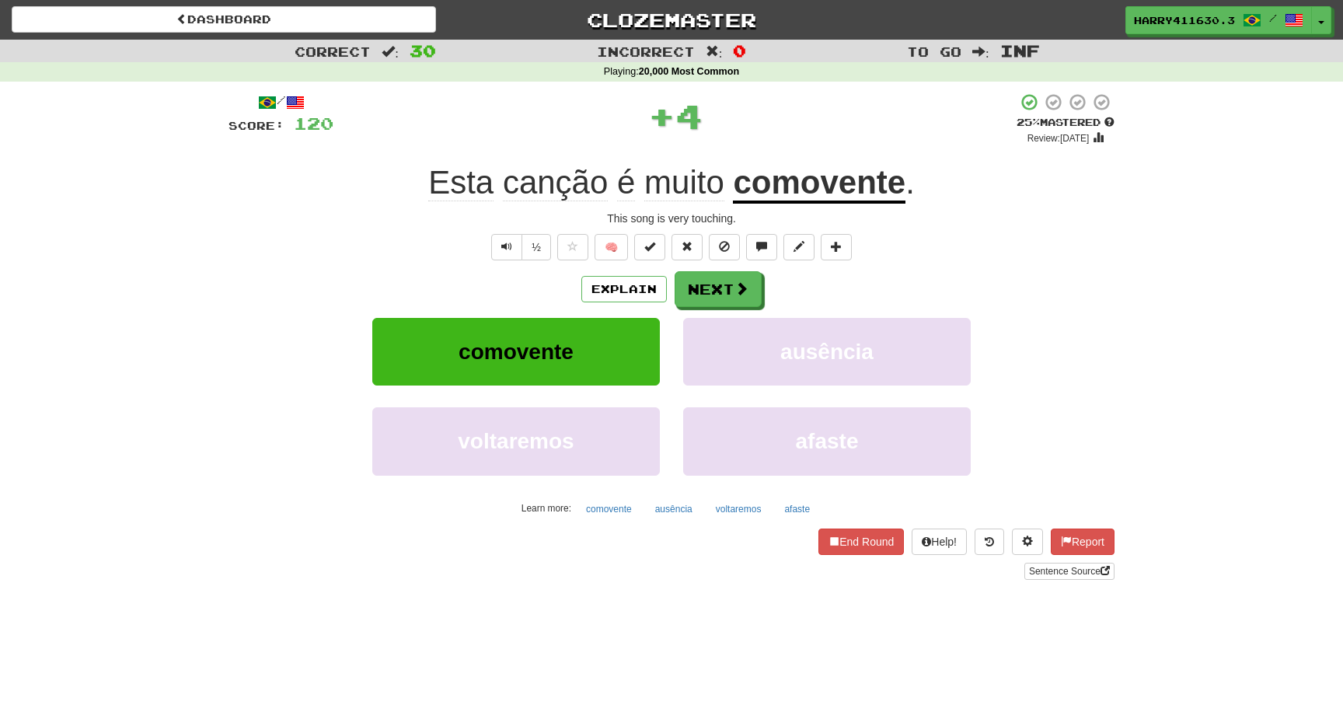
click at [824, 189] on u "comovente" at bounding box center [819, 184] width 173 height 40
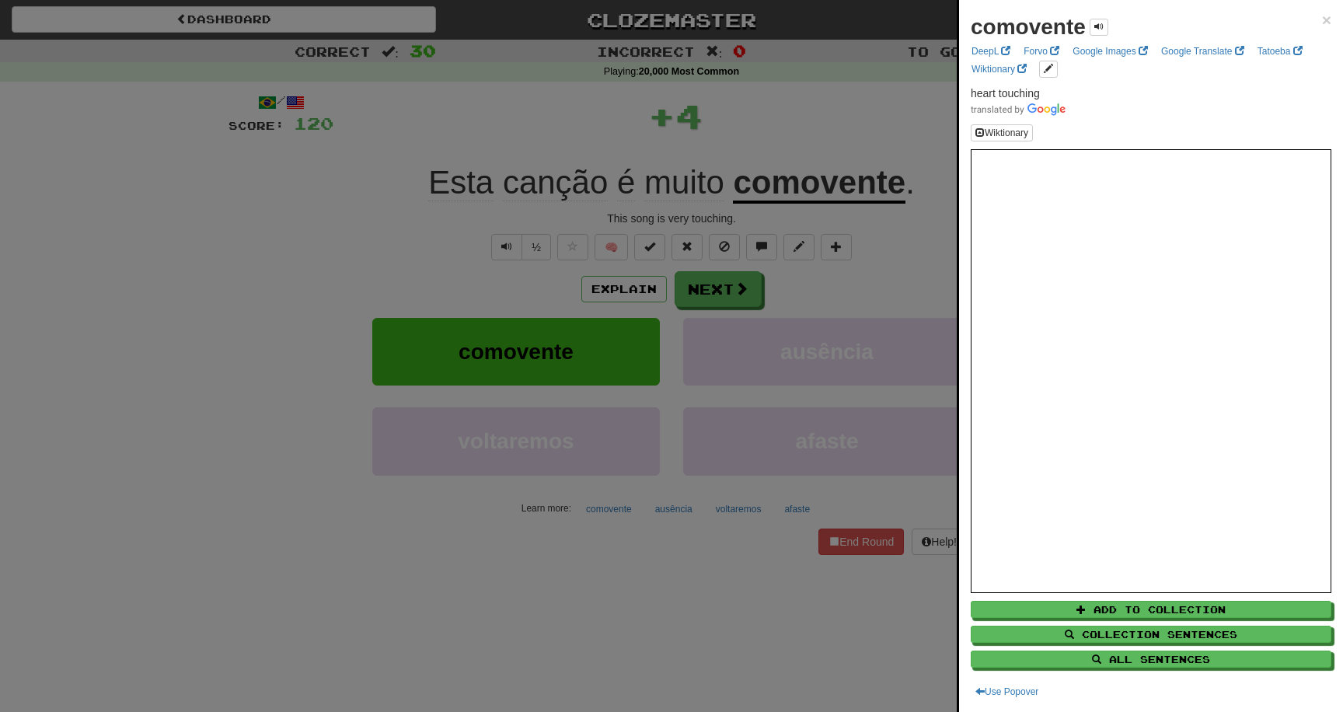
click at [567, 562] on div at bounding box center [671, 356] width 1343 height 712
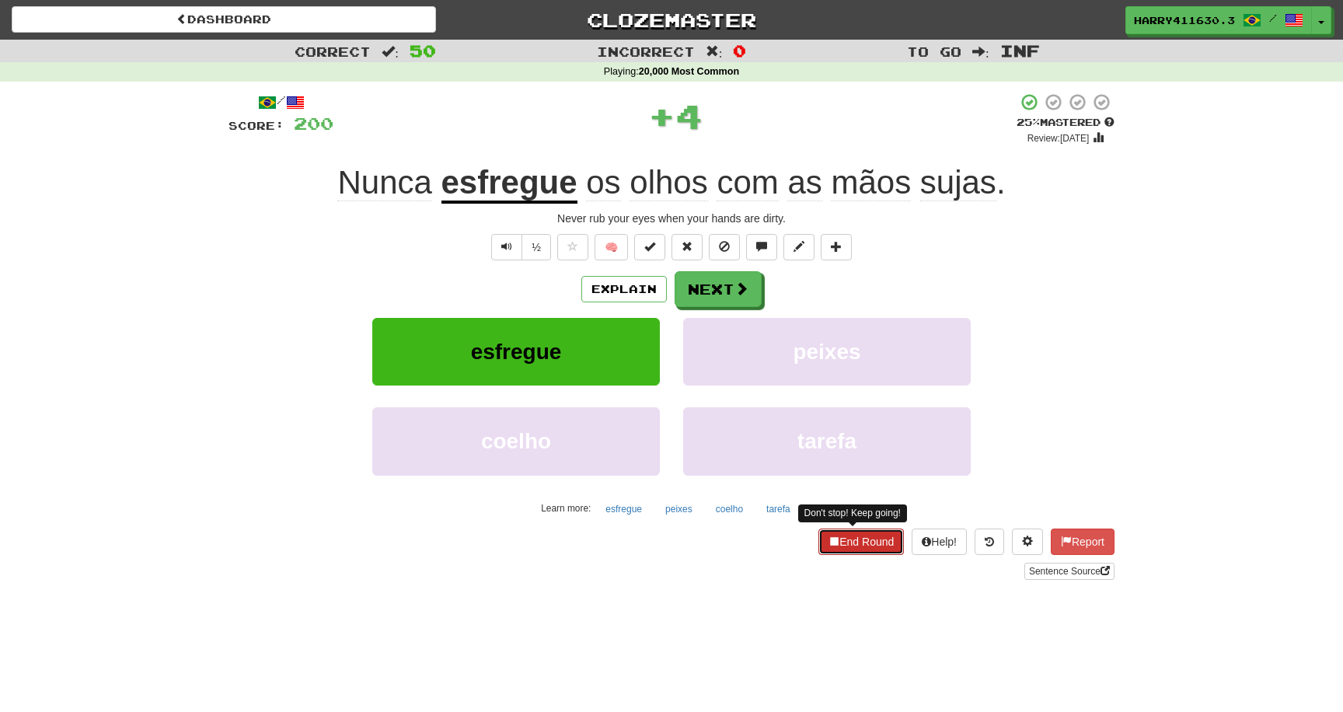
click at [836, 553] on button "End Round" at bounding box center [860, 542] width 85 height 26
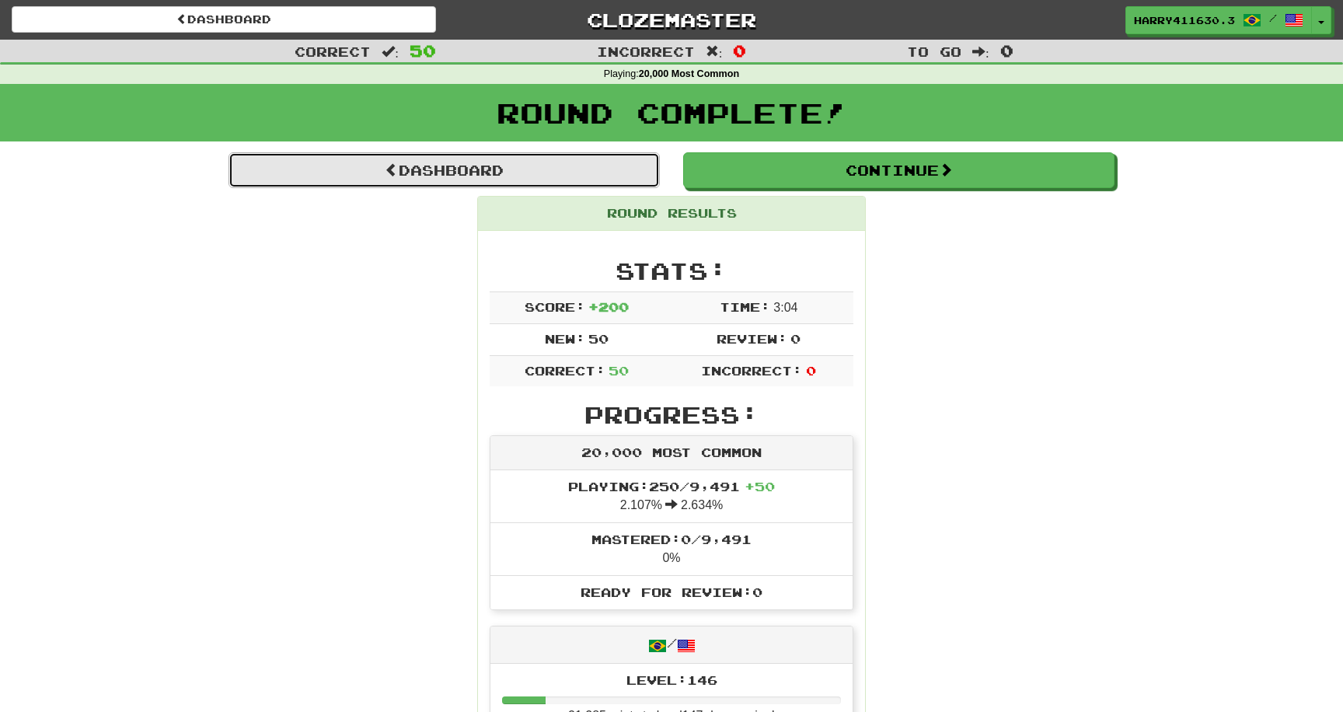
click at [653, 184] on link "Dashboard" at bounding box center [444, 170] width 431 height 36
